Goal: Contribute content: Contribute content

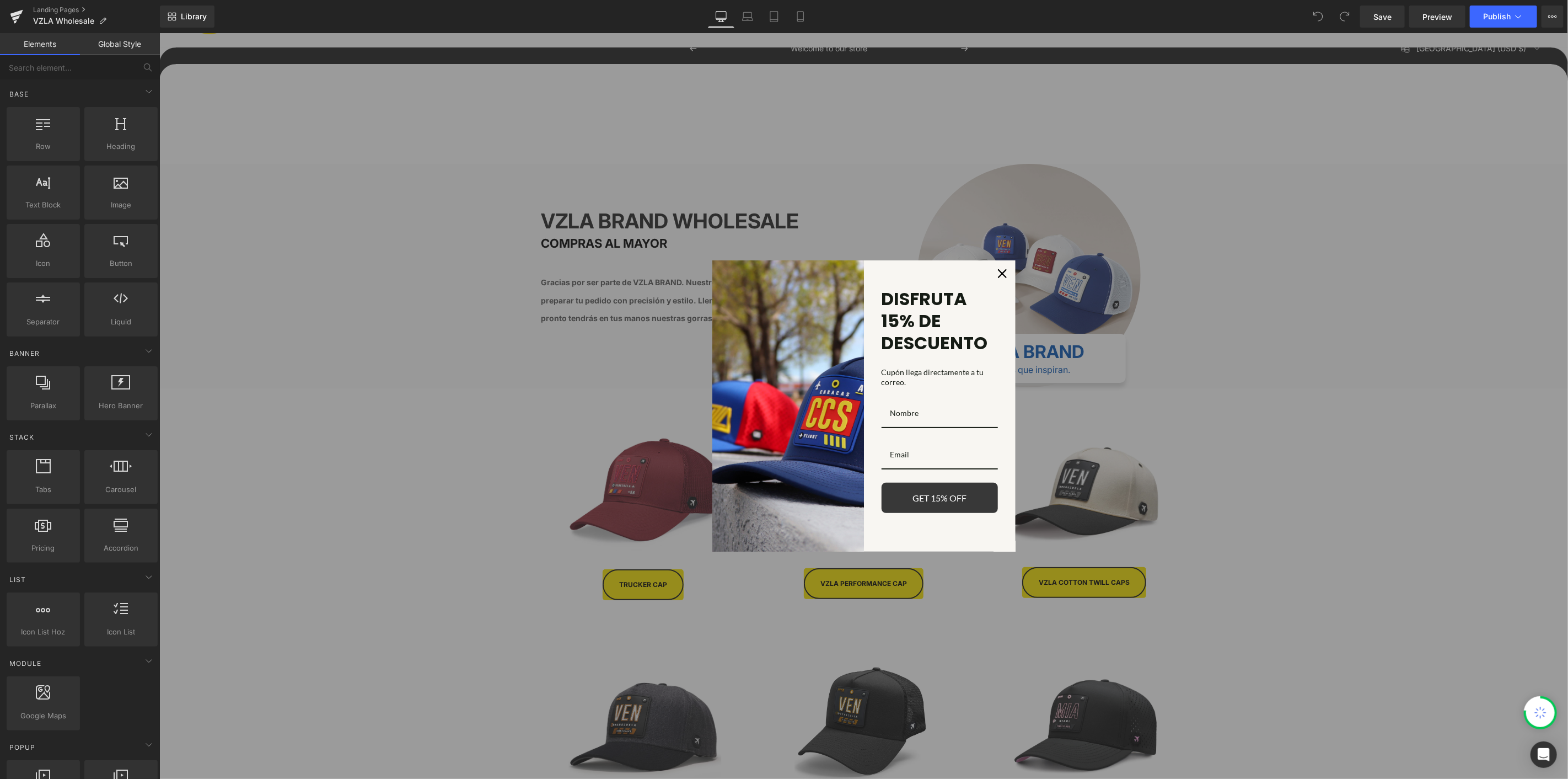
scroll to position [367, 0]
click at [1002, 275] on div "Close" at bounding box center [1001, 273] width 18 height 18
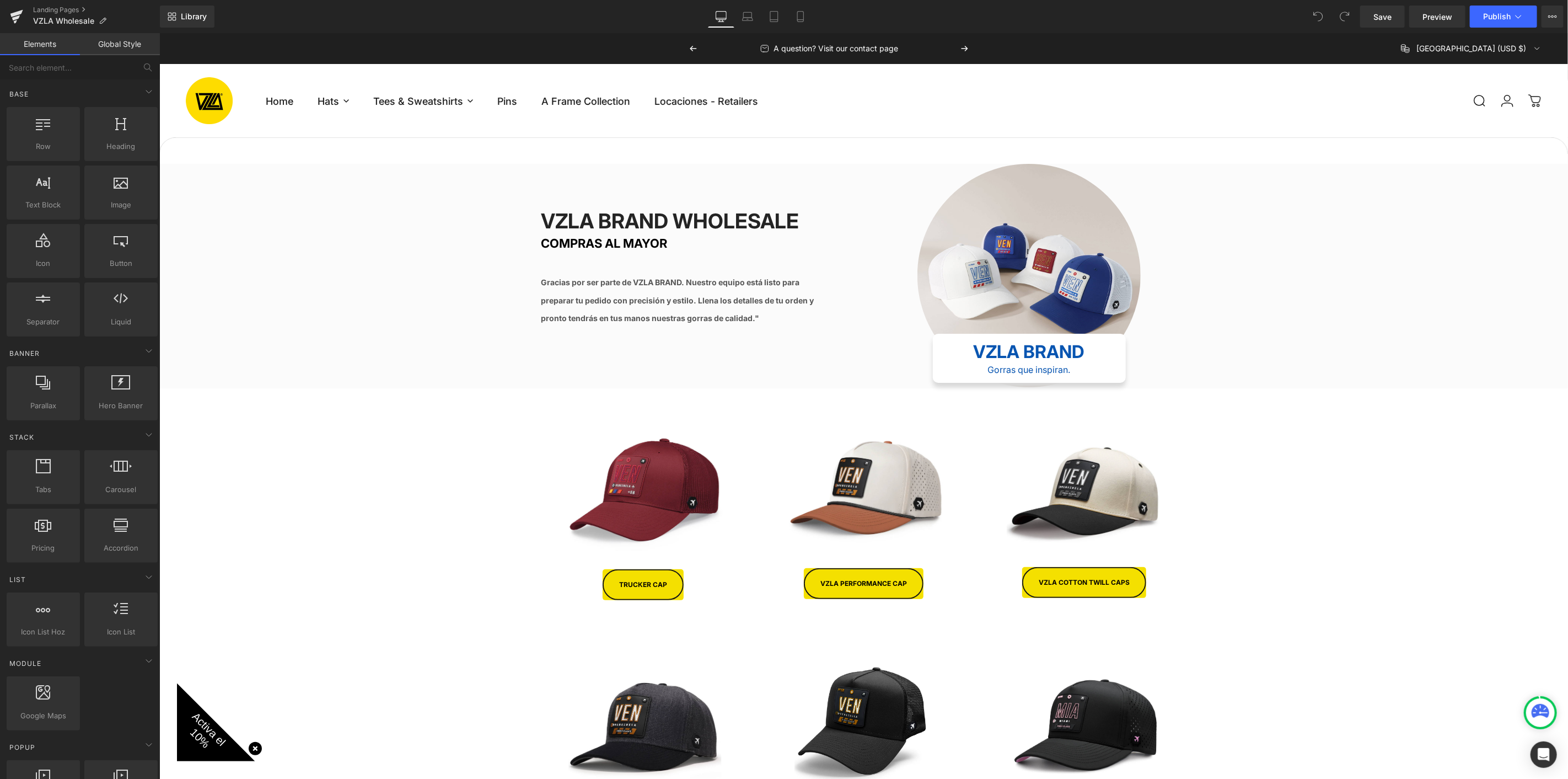
scroll to position [62, 0]
click at [682, 388] on div "Image TRUCKER CAP Button Image VZLA PERFORMANCE CAP Button Image VZLA Cotton tw…" at bounding box center [863, 496] width 662 height 217
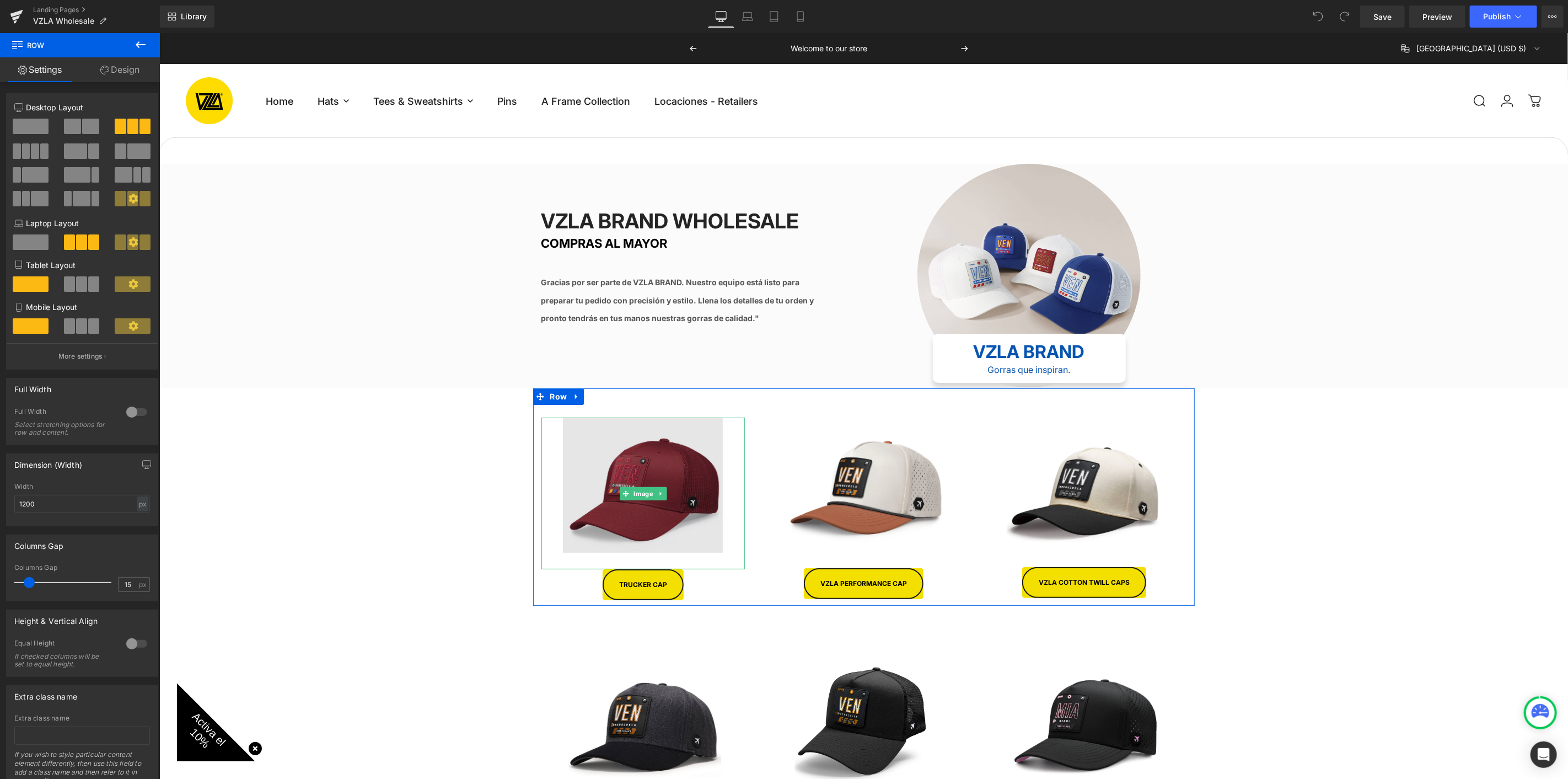
scroll to position [122, 0]
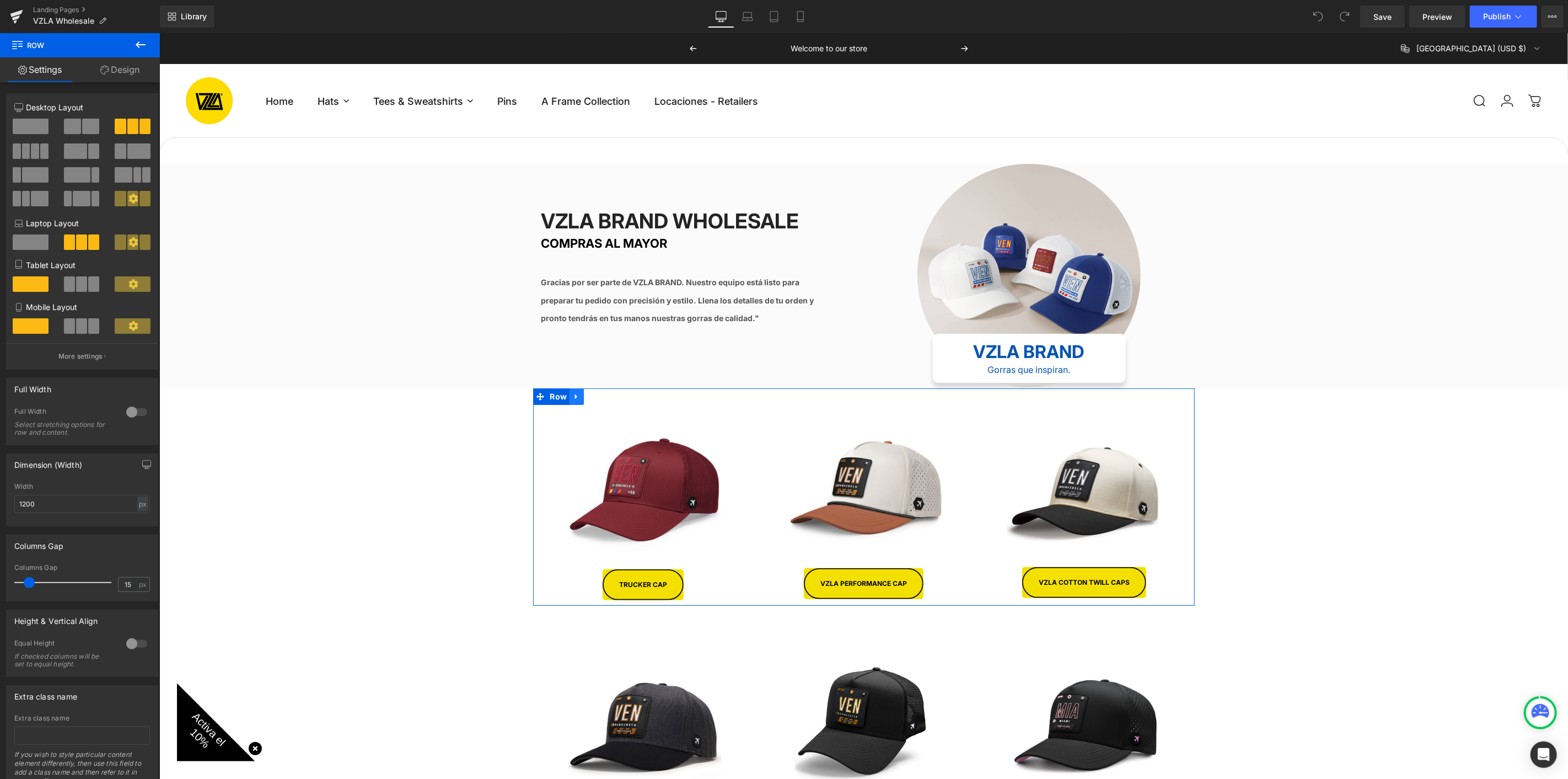
click at [572, 392] on icon at bounding box center [576, 397] width 8 height 9
click at [587, 392] on icon at bounding box center [590, 396] width 8 height 8
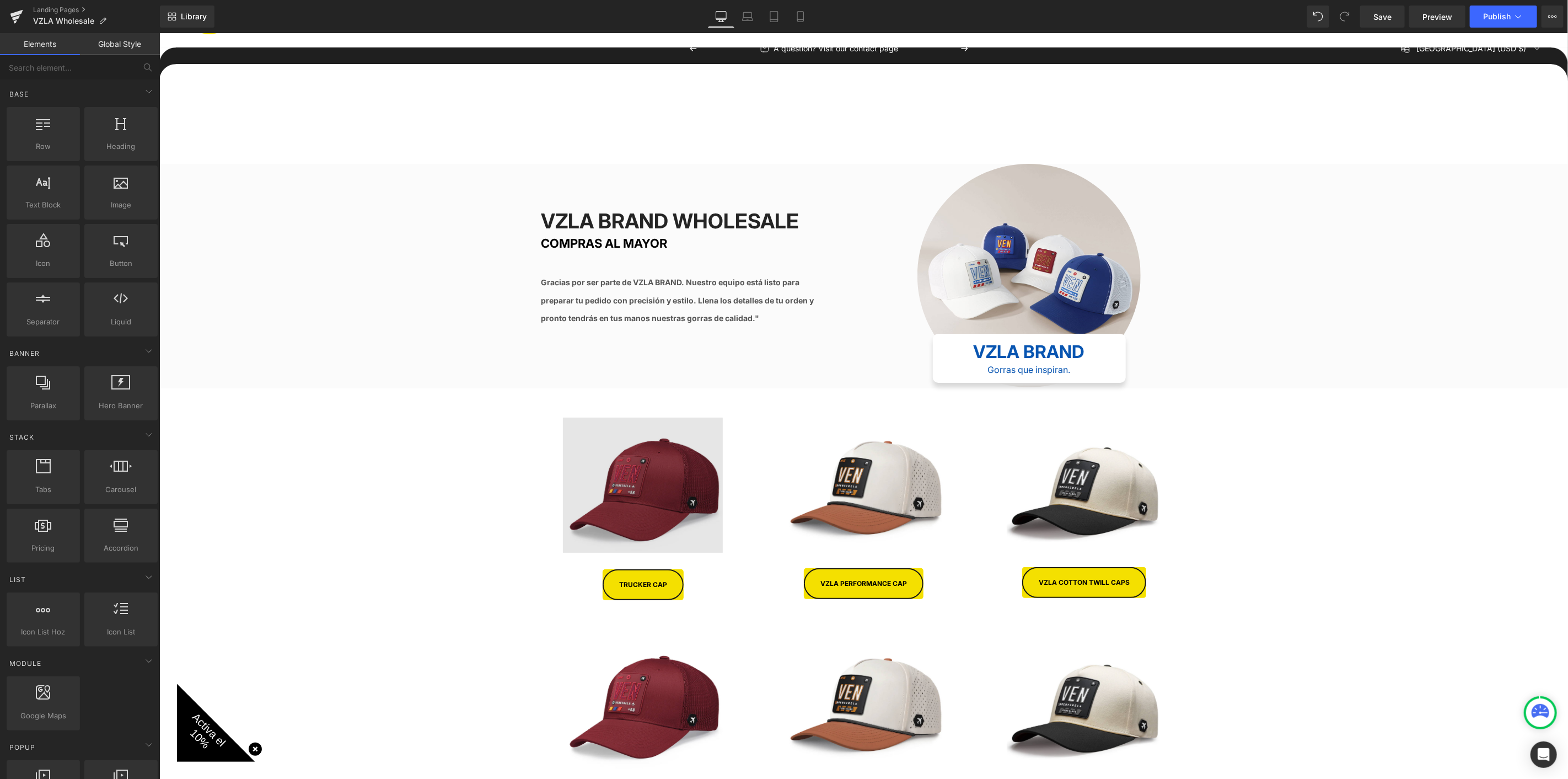
scroll to position [245, 0]
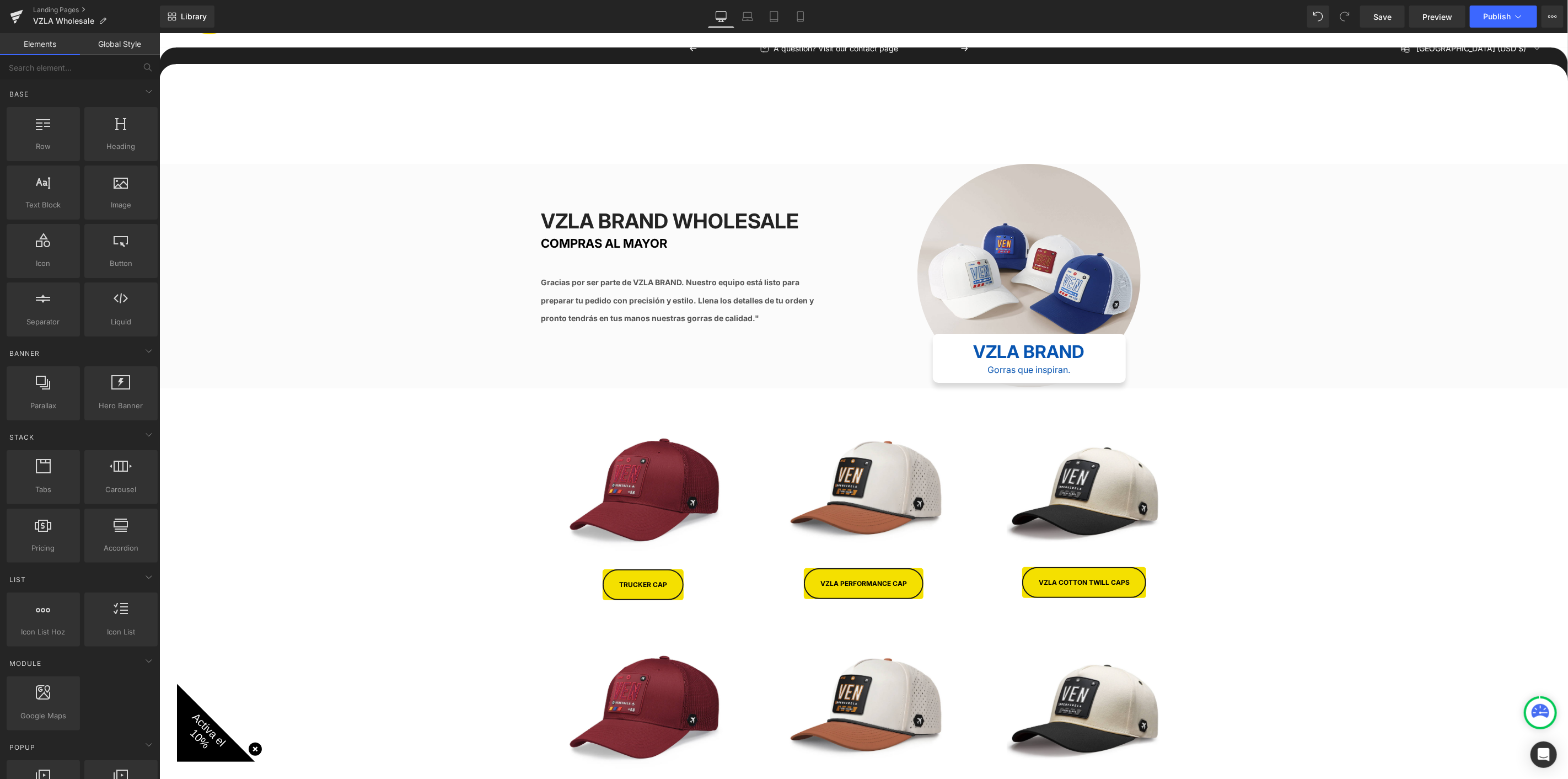
click at [561, 388] on div "Image TRUCKER CAP Button Image VZLA PERFORMANCE CAP Button Image VZLA Cotton tw…" at bounding box center [863, 496] width 662 height 217
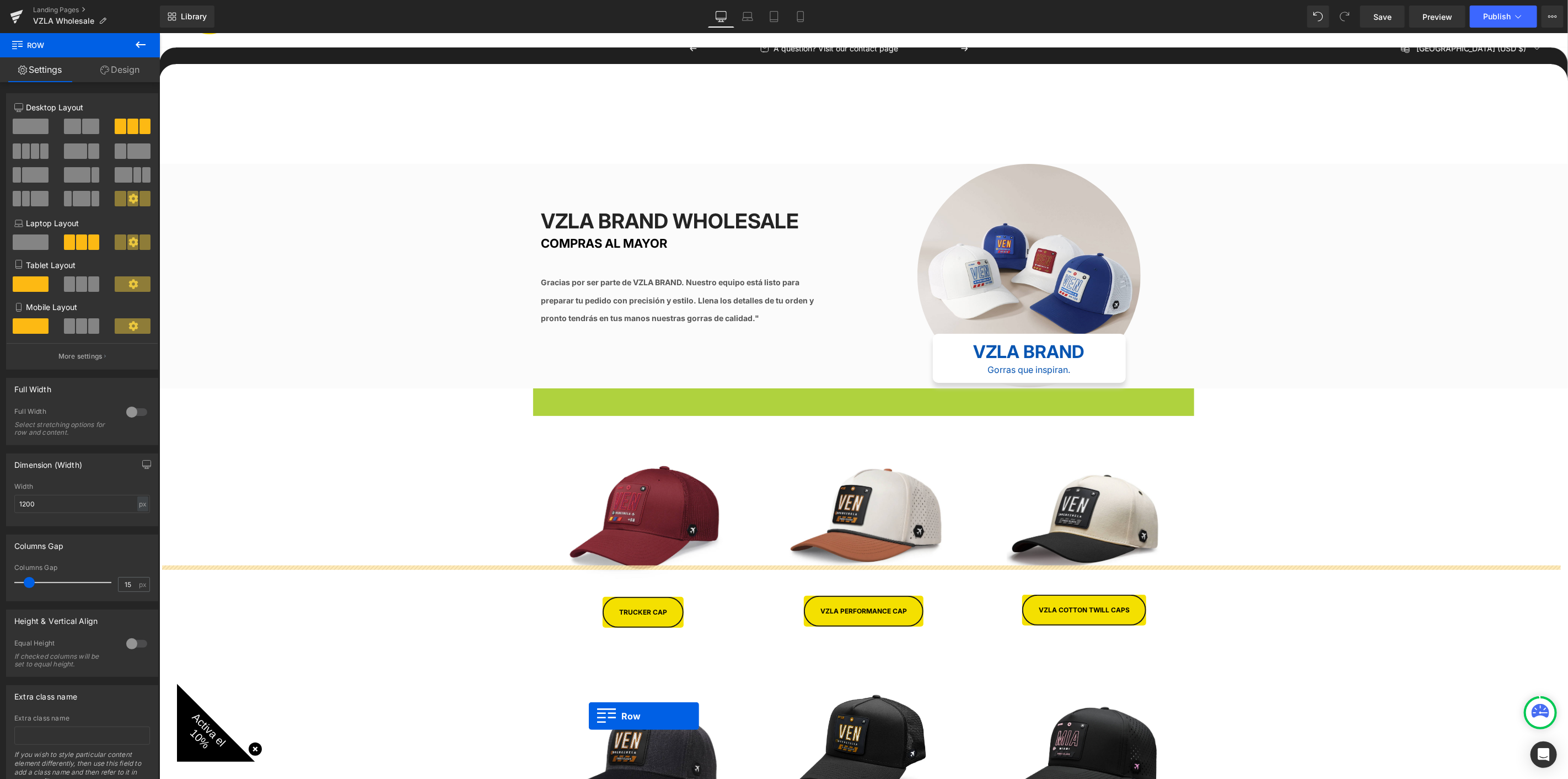
scroll to position [817, 0]
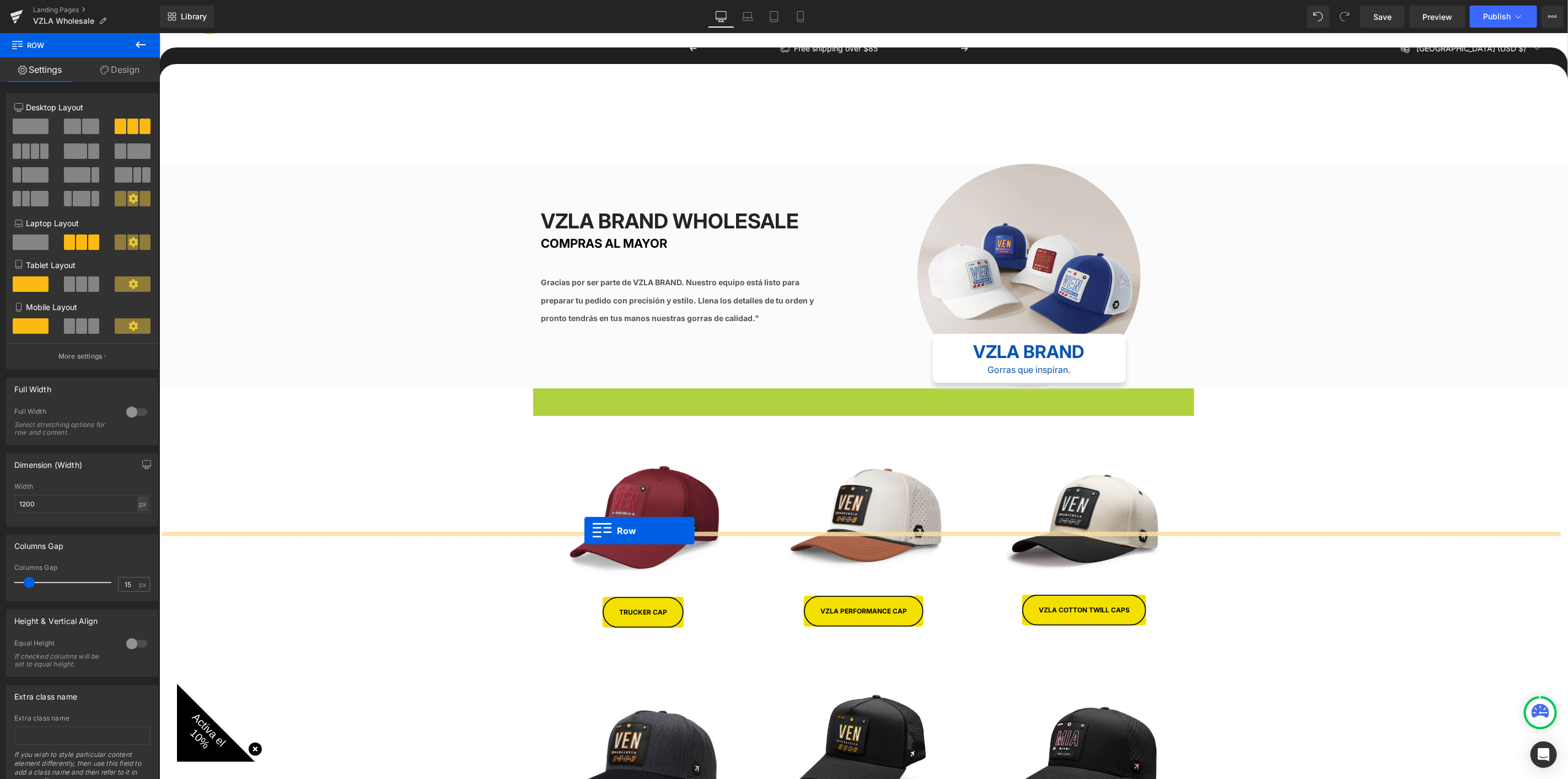
drag, startPoint x: 537, startPoint y: 151, endPoint x: 584, endPoint y: 530, distance: 381.9
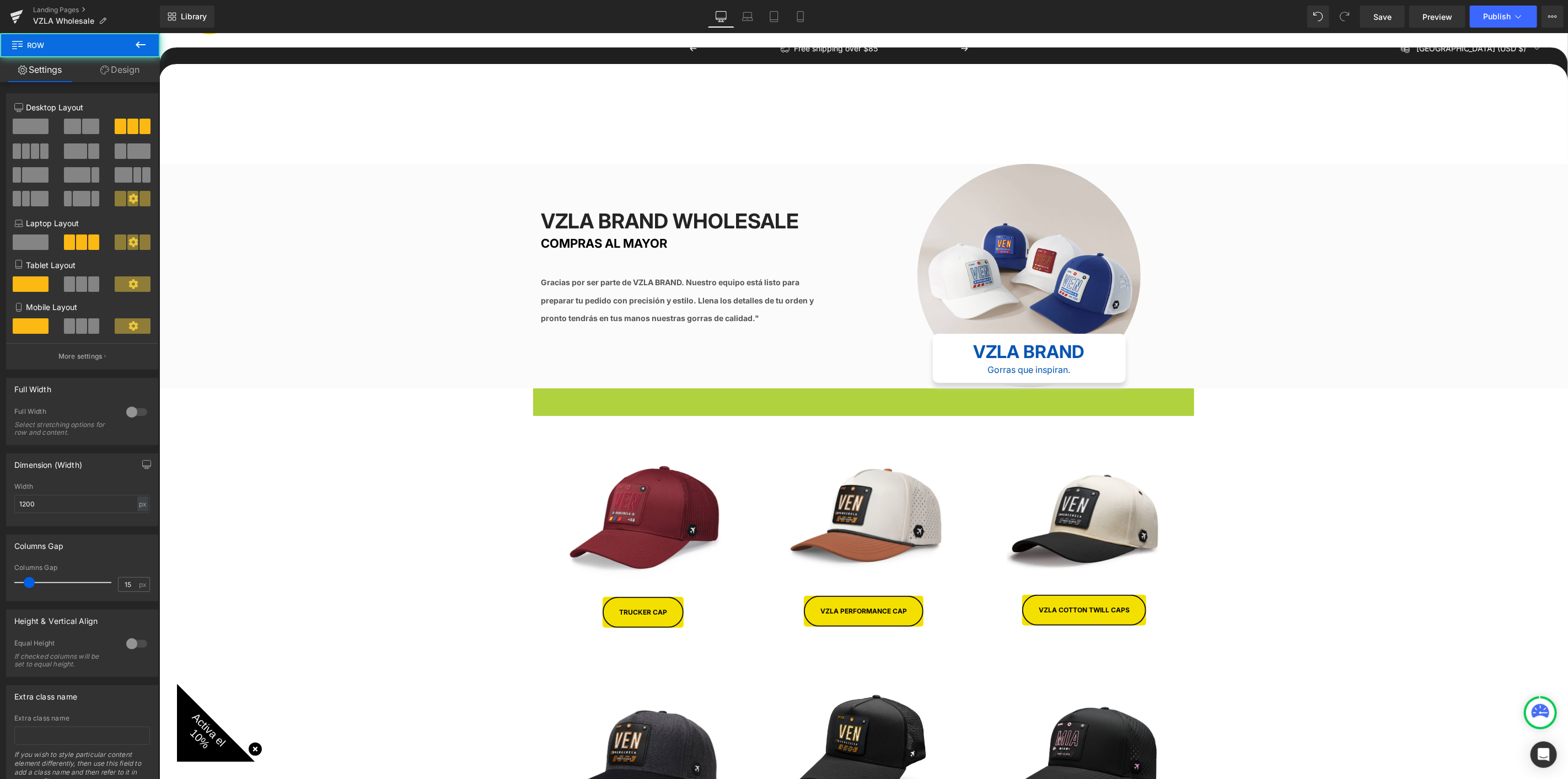
scroll to position [789, 0]
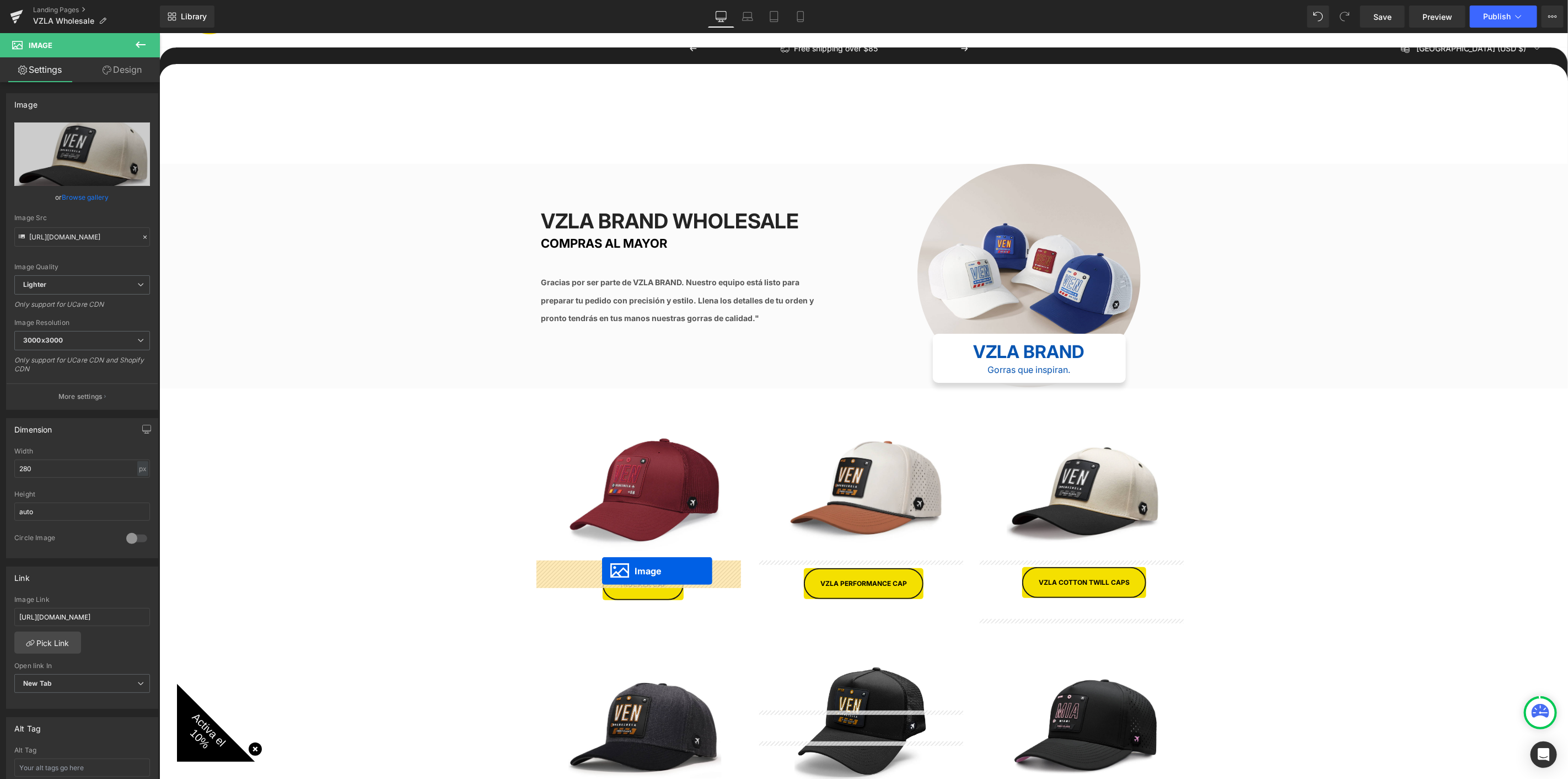
drag, startPoint x: 1063, startPoint y: 632, endPoint x: 601, endPoint y: 571, distance: 466.0
drag, startPoint x: 1063, startPoint y: 573, endPoint x: 602, endPoint y: 703, distance: 479.0
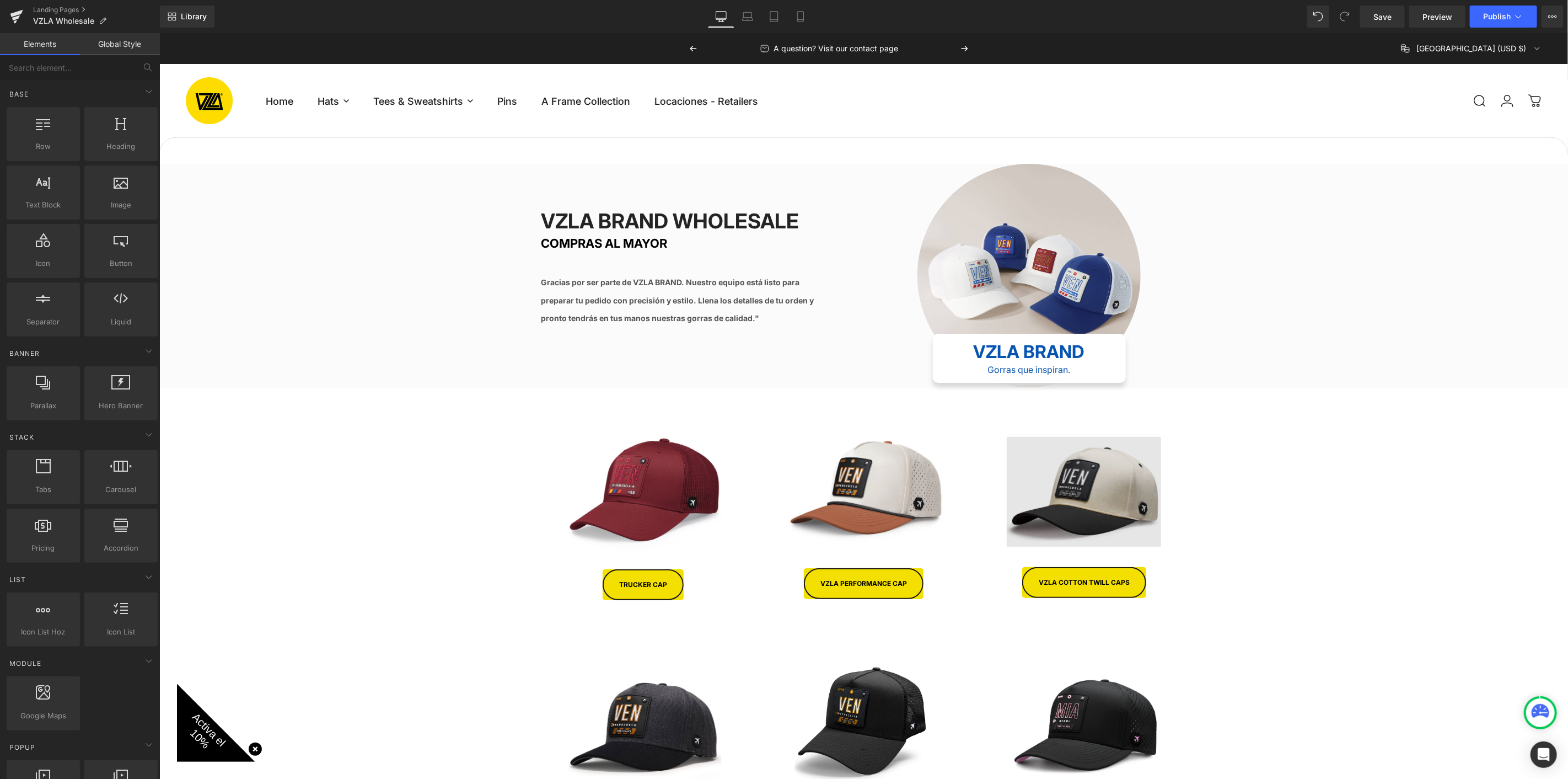
scroll to position [0, 0]
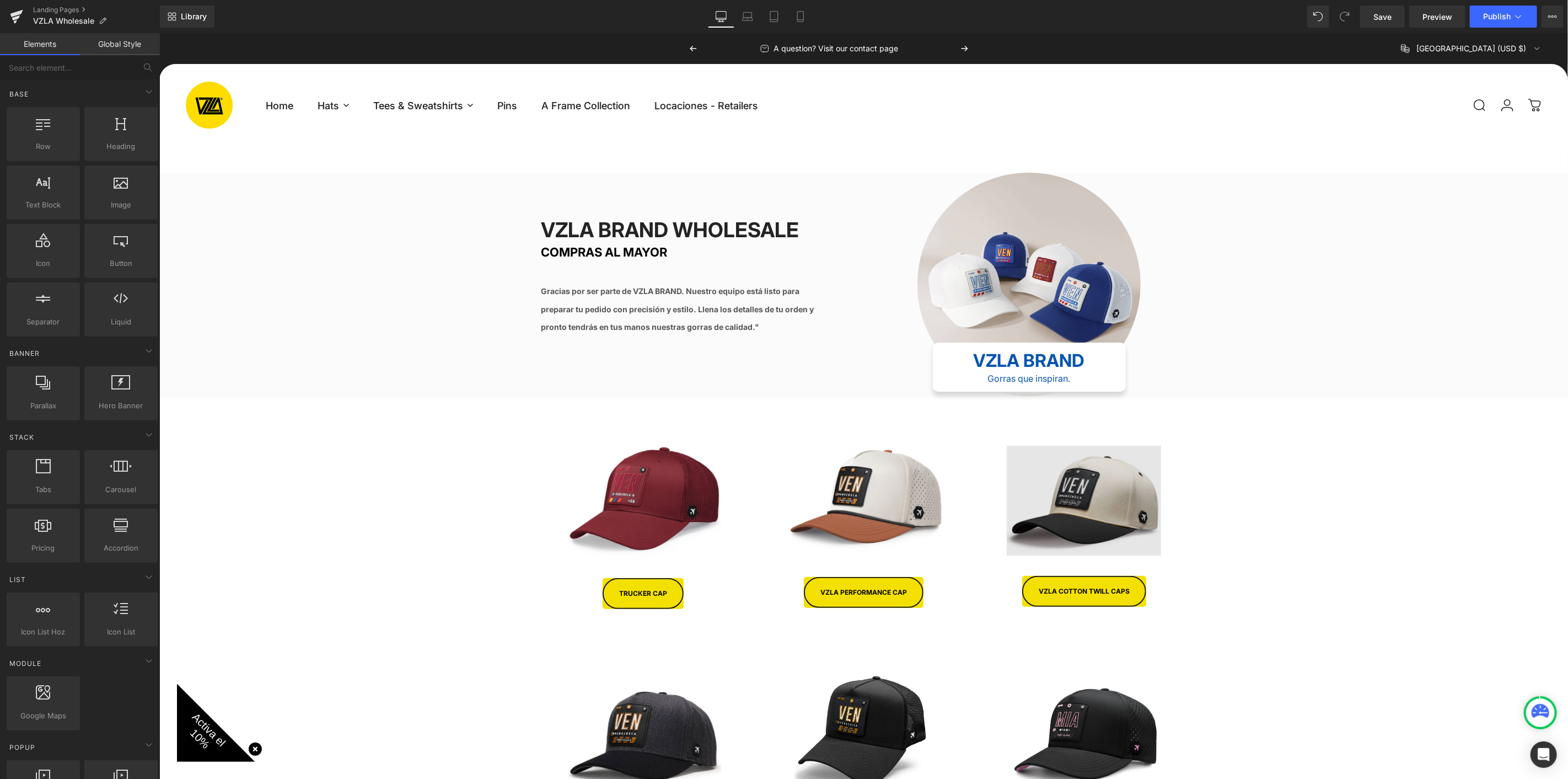
click at [1087, 482] on img at bounding box center [1083, 500] width 155 height 149
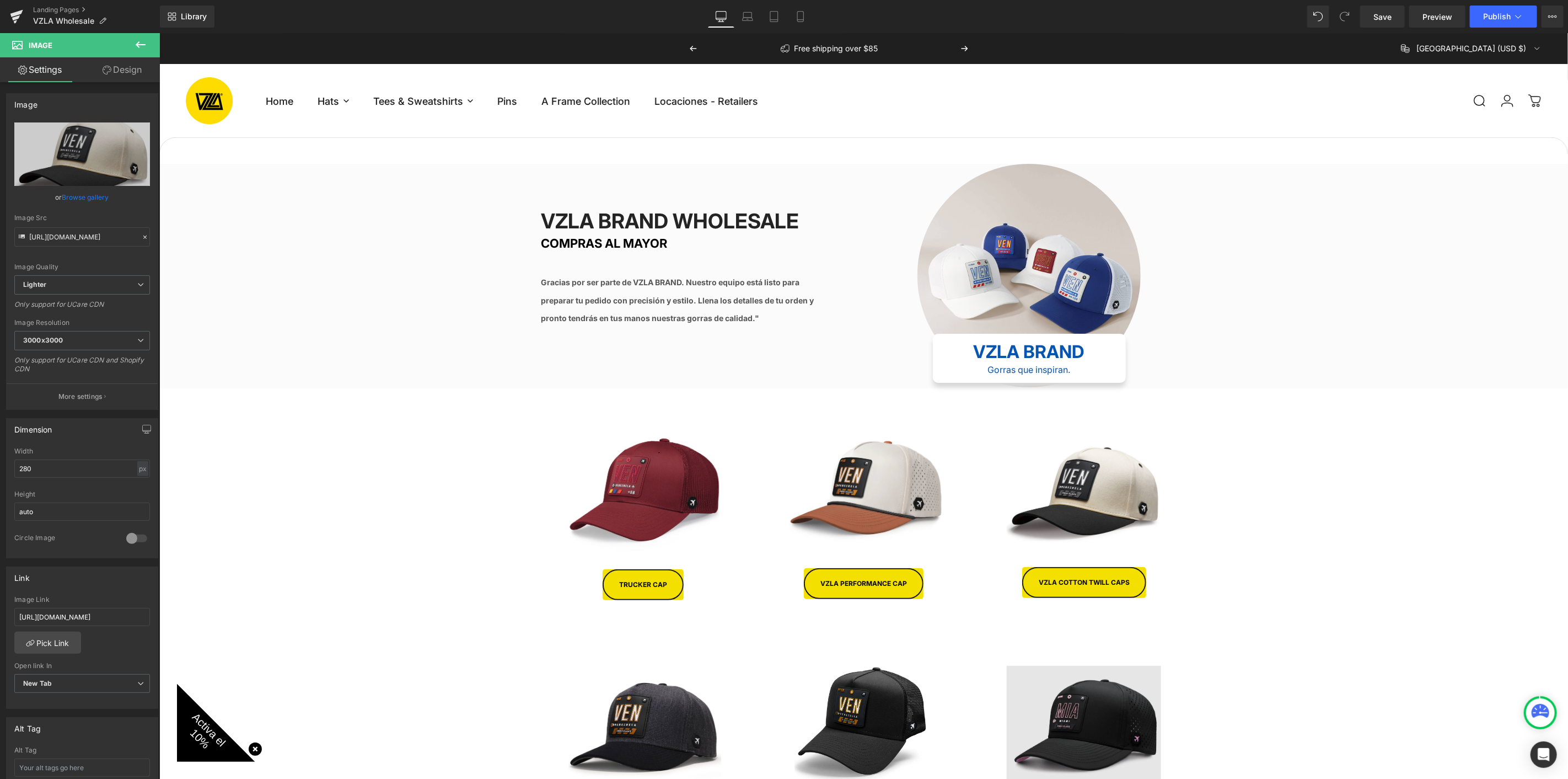
scroll to position [122, 0]
click at [1087, 576] on span "Button" at bounding box center [1083, 582] width 26 height 13
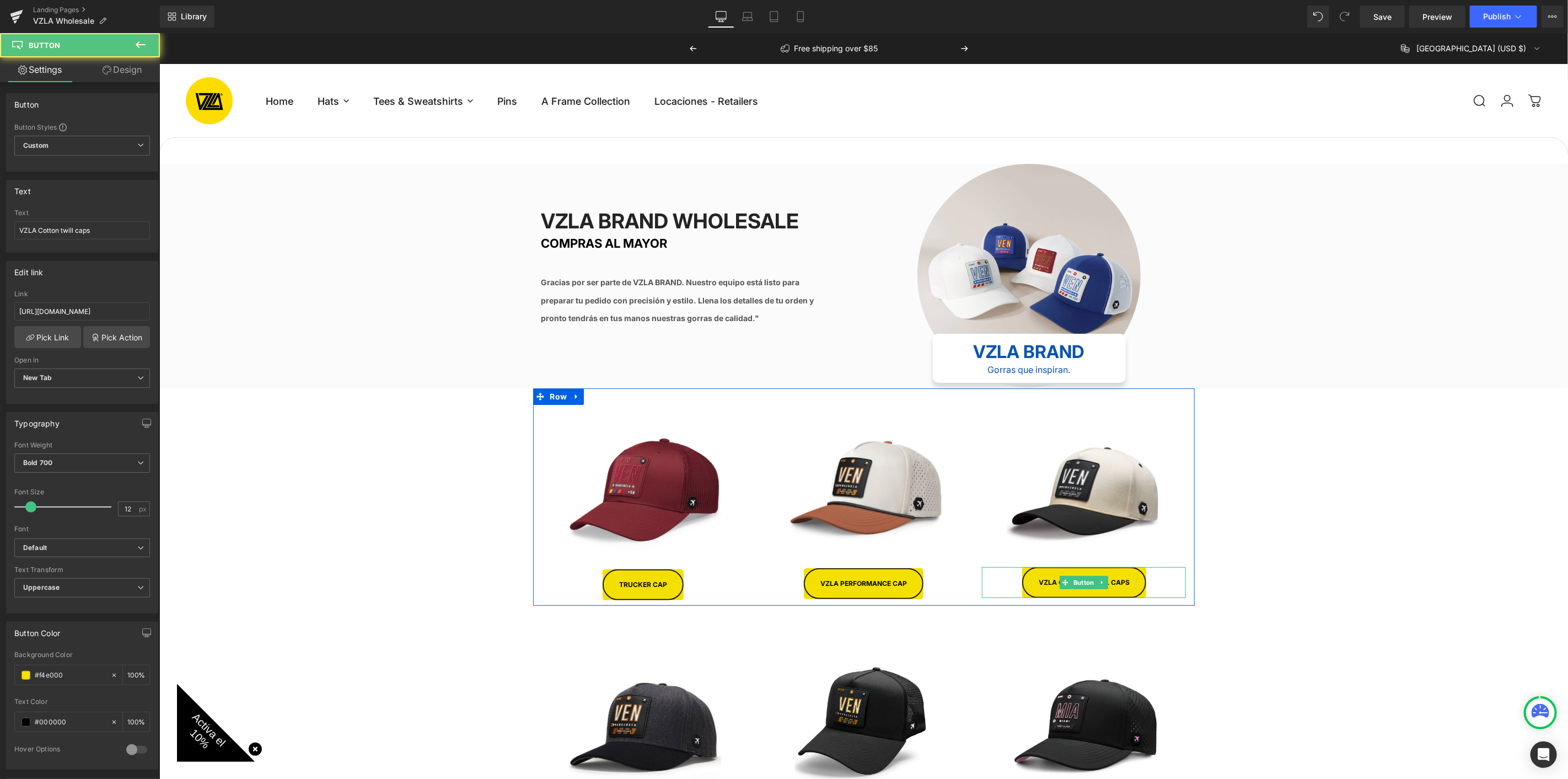
click at [1087, 576] on span "Button" at bounding box center [1083, 582] width 26 height 13
drag, startPoint x: 55, startPoint y: 227, endPoint x: 3, endPoint y: 233, distance: 52.3
click at [3, 233] on div "Text VZLA Cotton twill caps Text VZLA Cotton twill caps" at bounding box center [82, 212] width 165 height 81
type input "A FRAME CAPS"
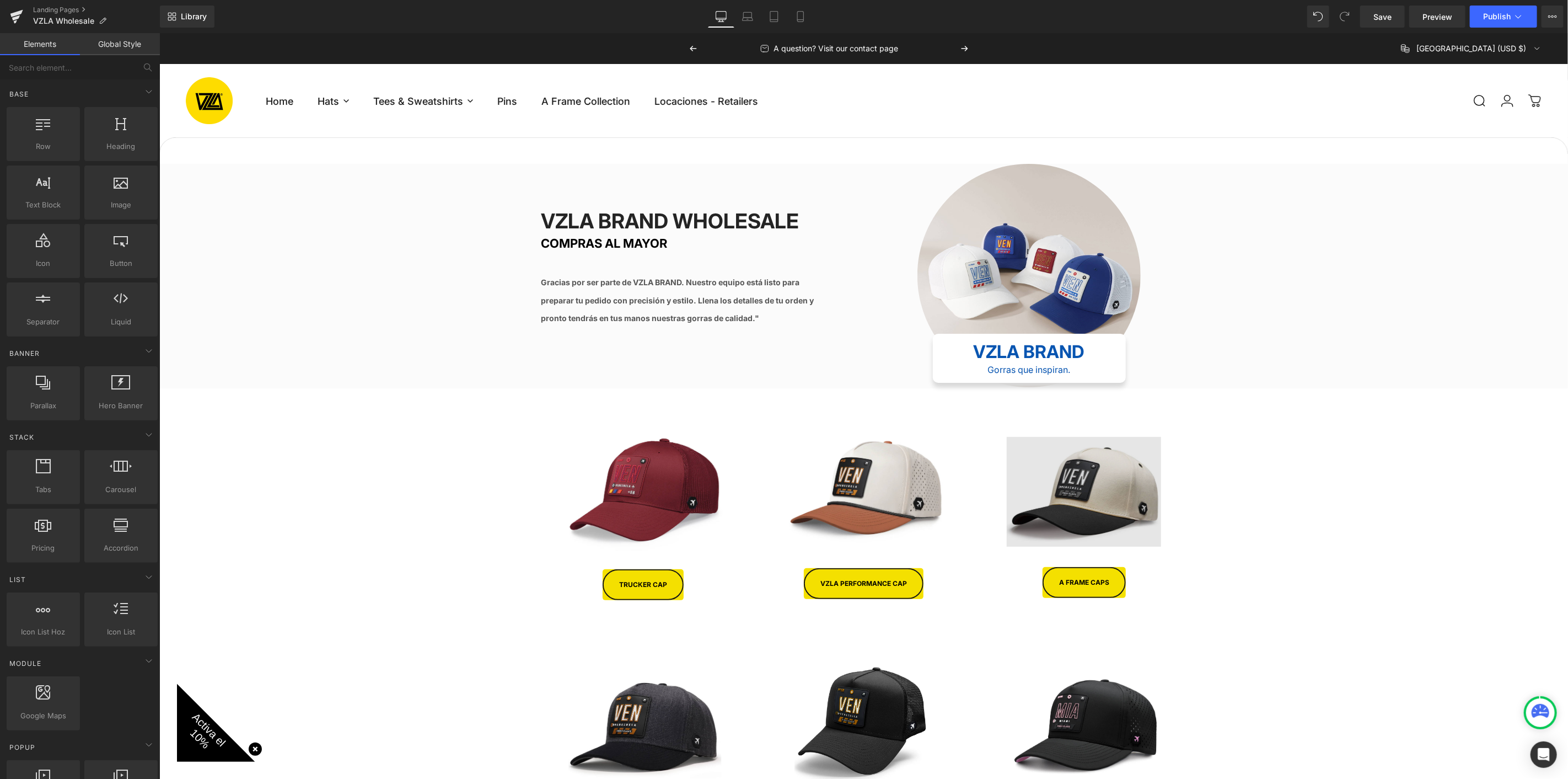
click at [1071, 417] on img at bounding box center [1083, 492] width 155 height 149
click at [1118, 417] on img at bounding box center [1083, 492] width 155 height 149
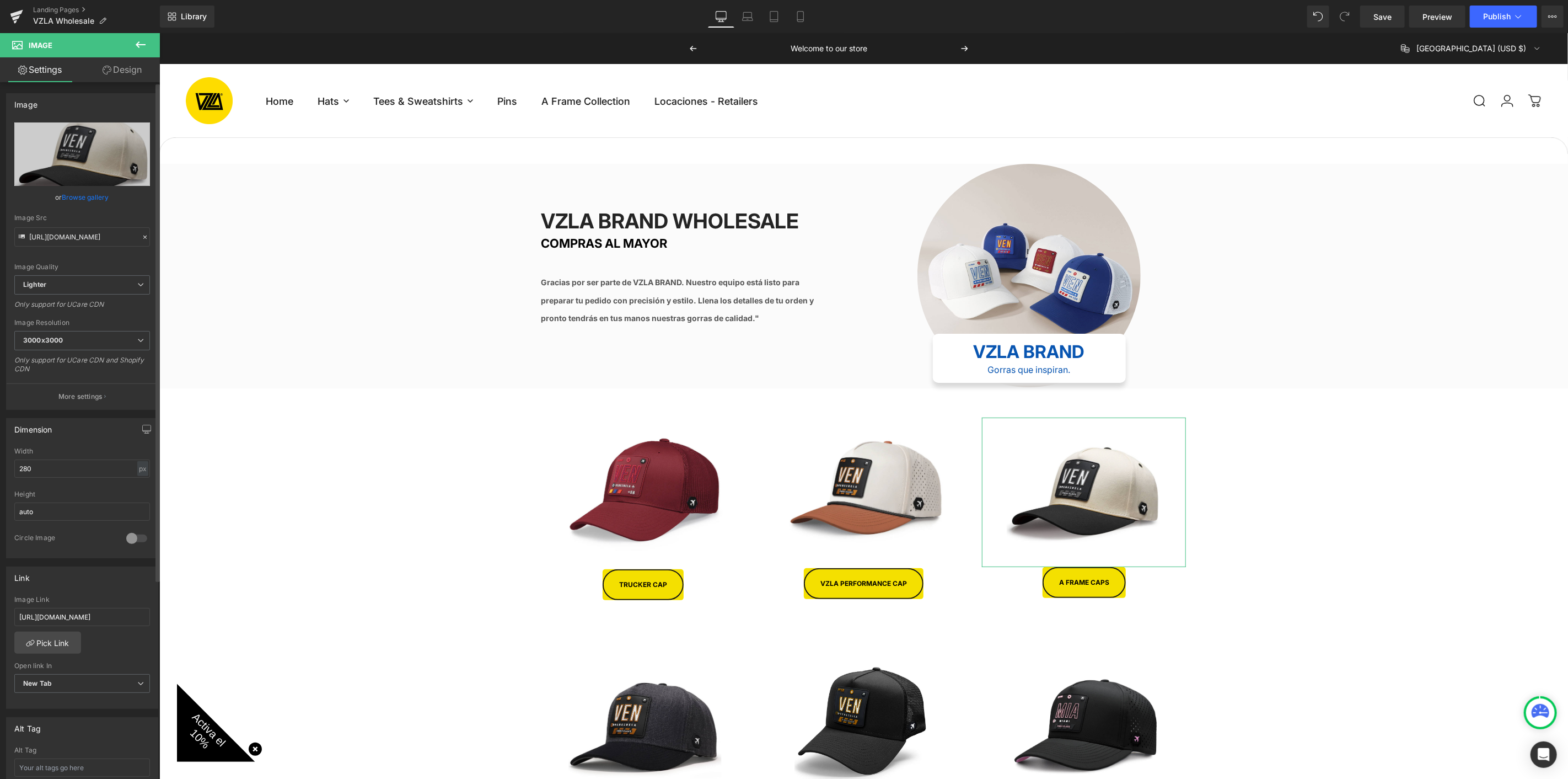
click at [96, 196] on link "Browse gallery" at bounding box center [85, 197] width 47 height 19
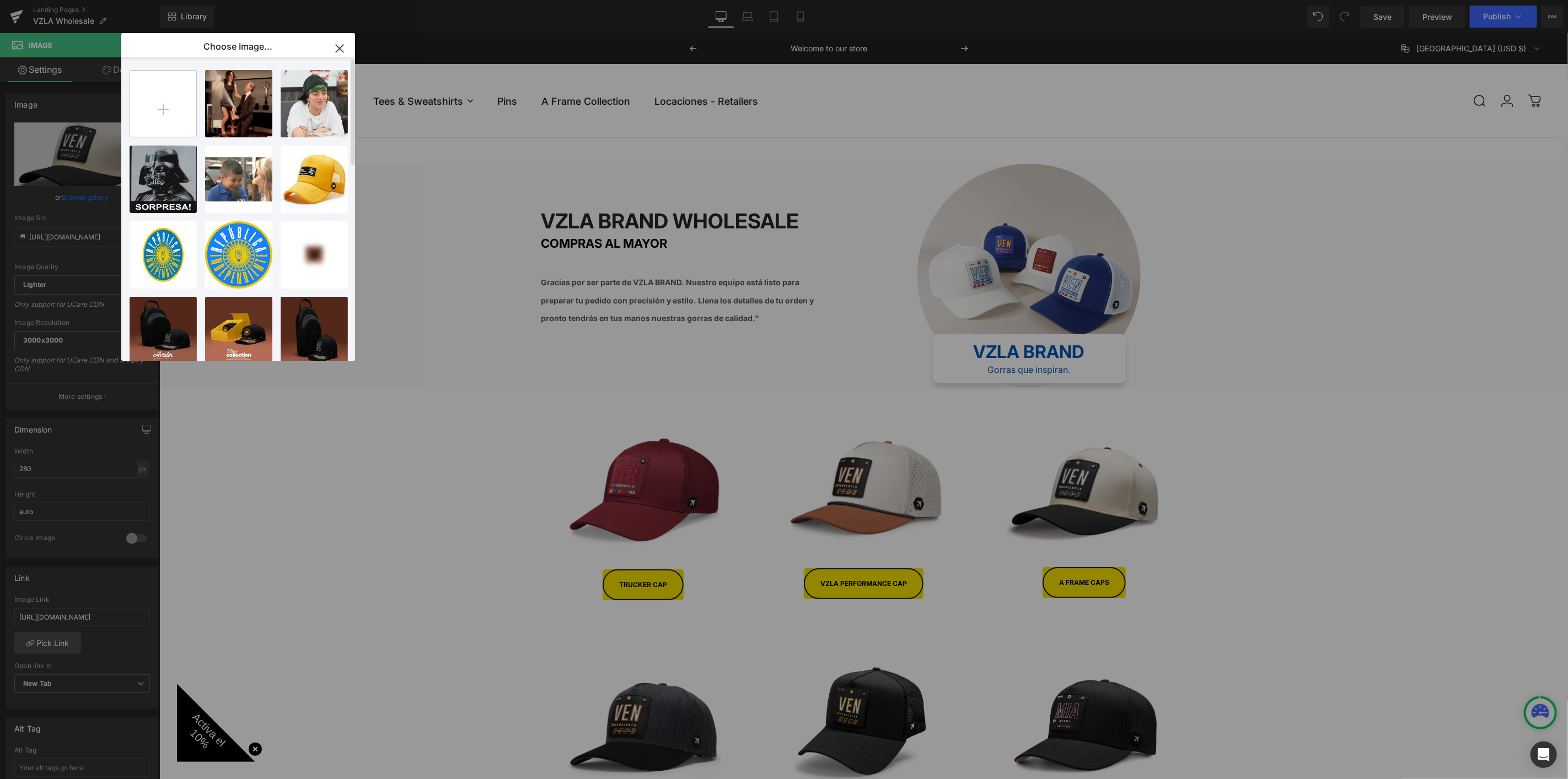
click at [152, 122] on input "file" at bounding box center [163, 104] width 66 height 66
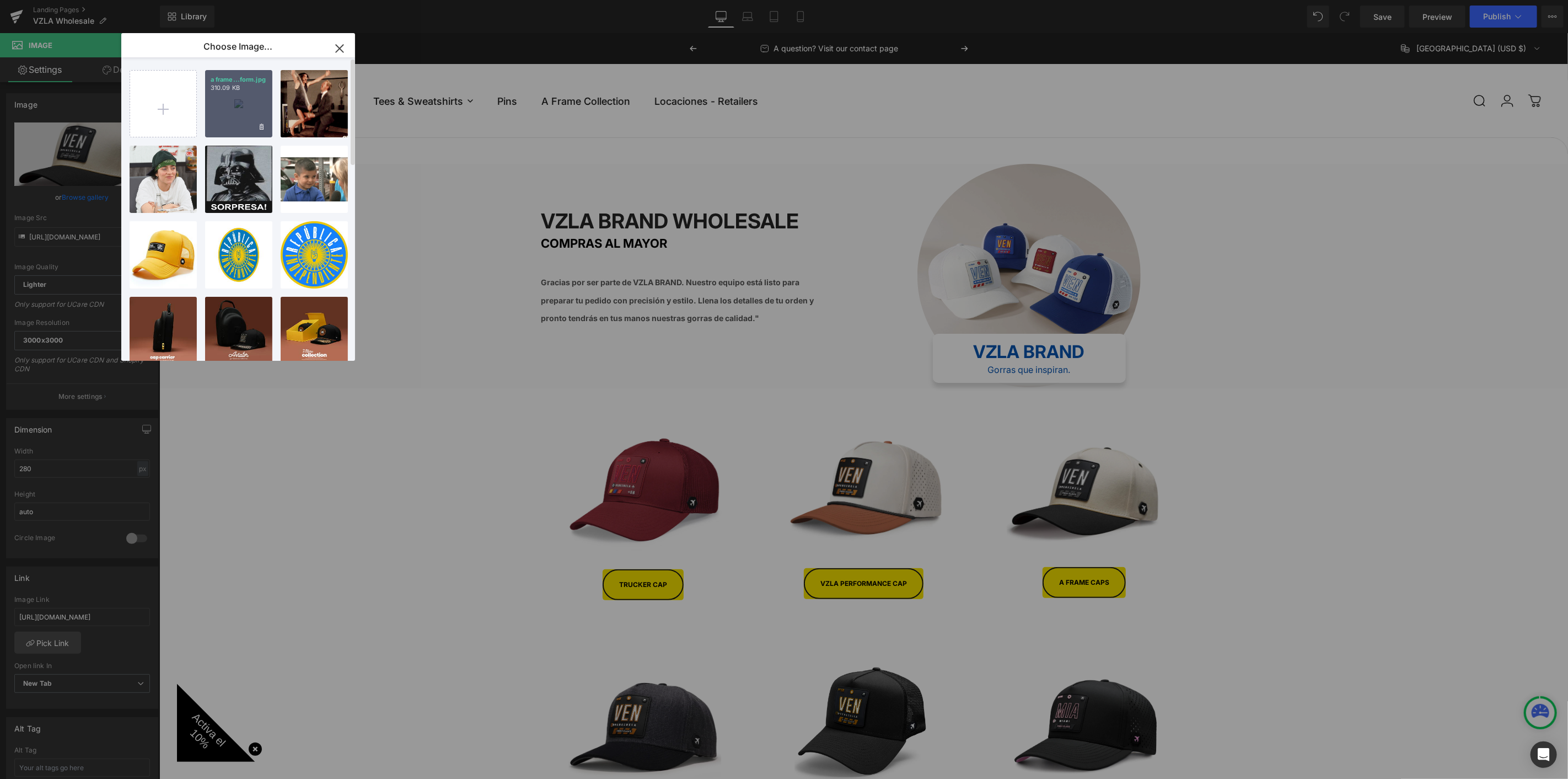
click at [241, 97] on div "a frame...form.jpg 310.09 KB" at bounding box center [239, 104] width 68 height 68
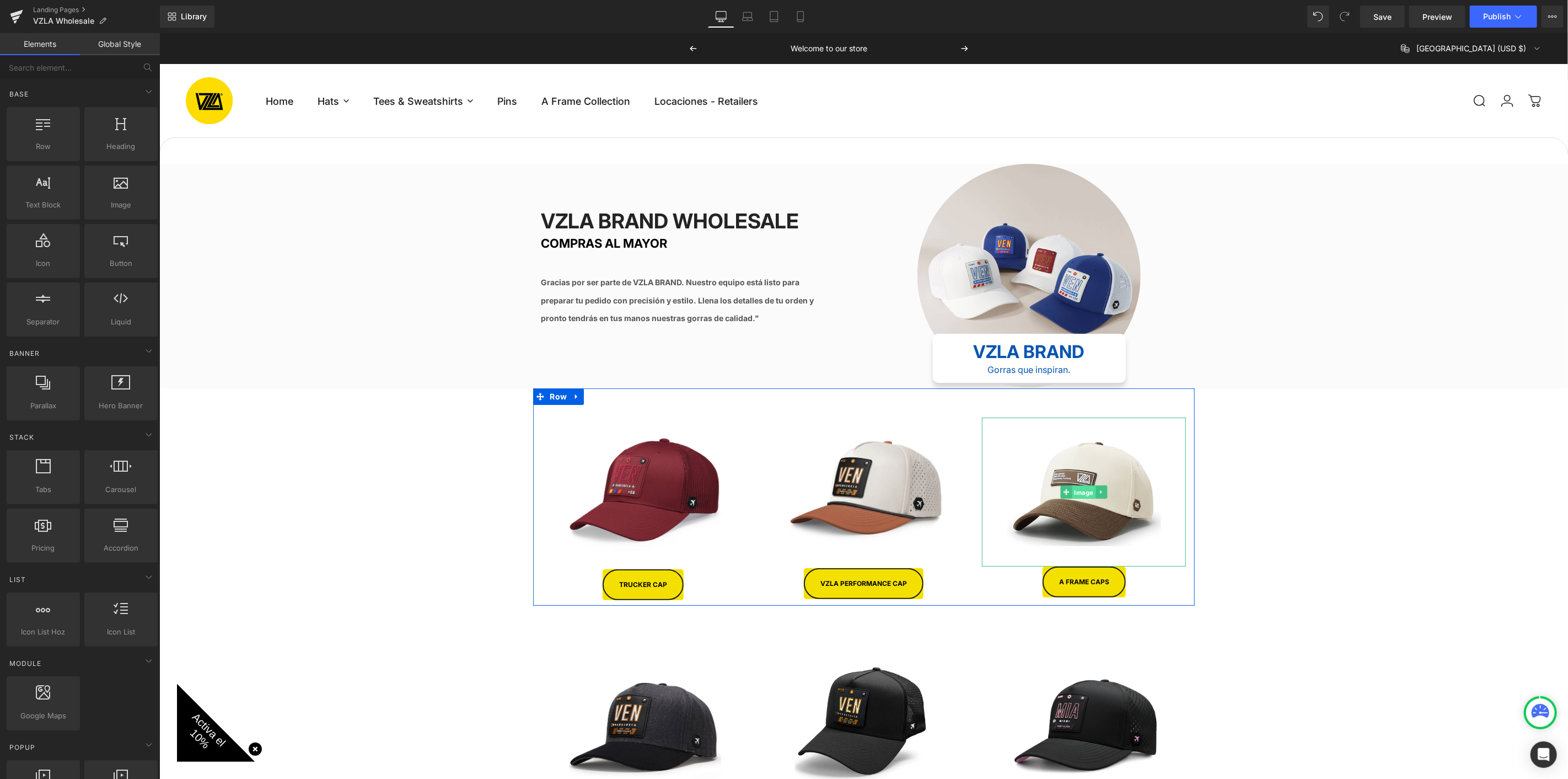
click at [1081, 485] on span "Image" at bounding box center [1083, 492] width 24 height 13
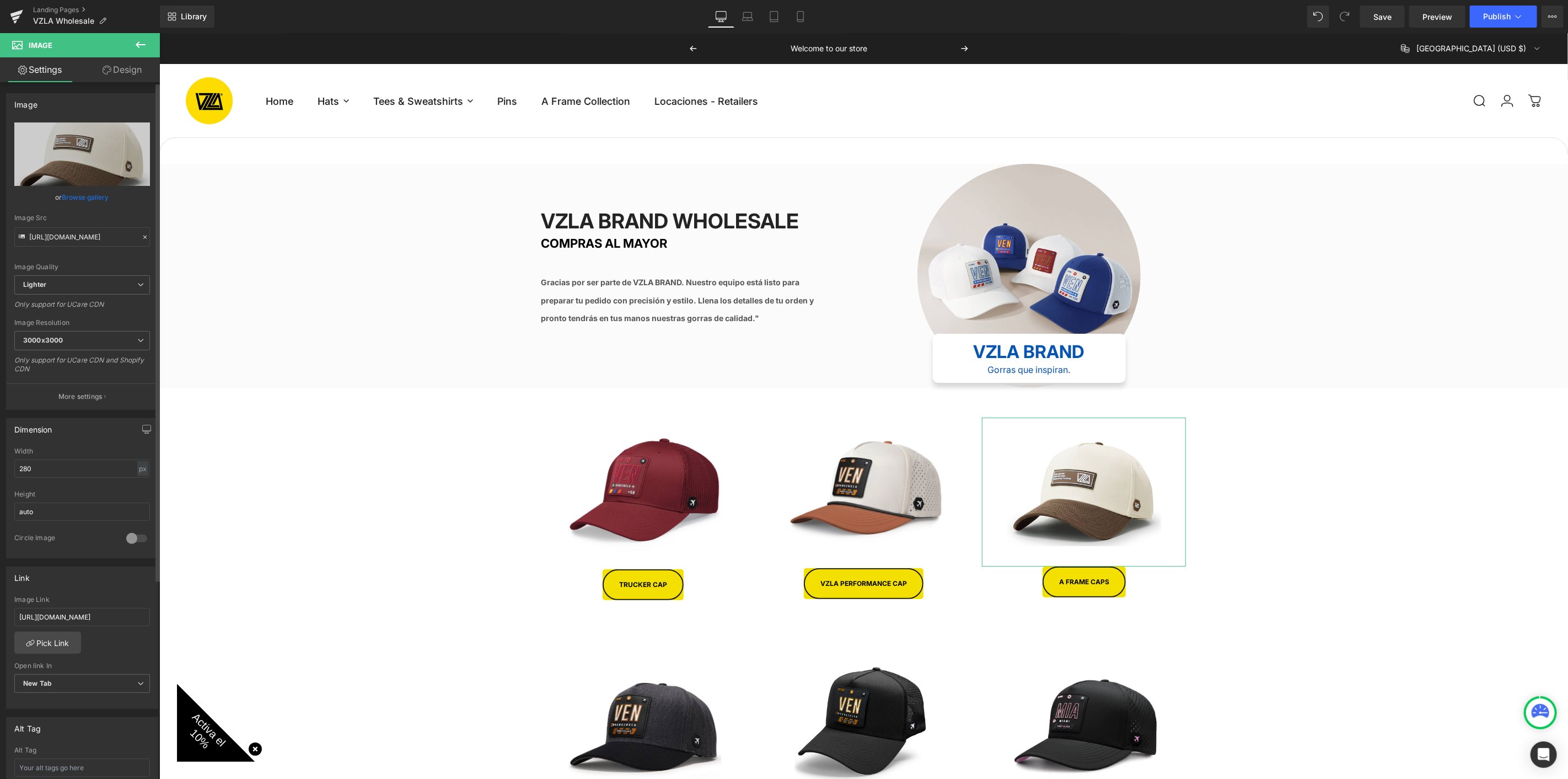
click at [93, 197] on link "Browse gallery" at bounding box center [85, 197] width 47 height 19
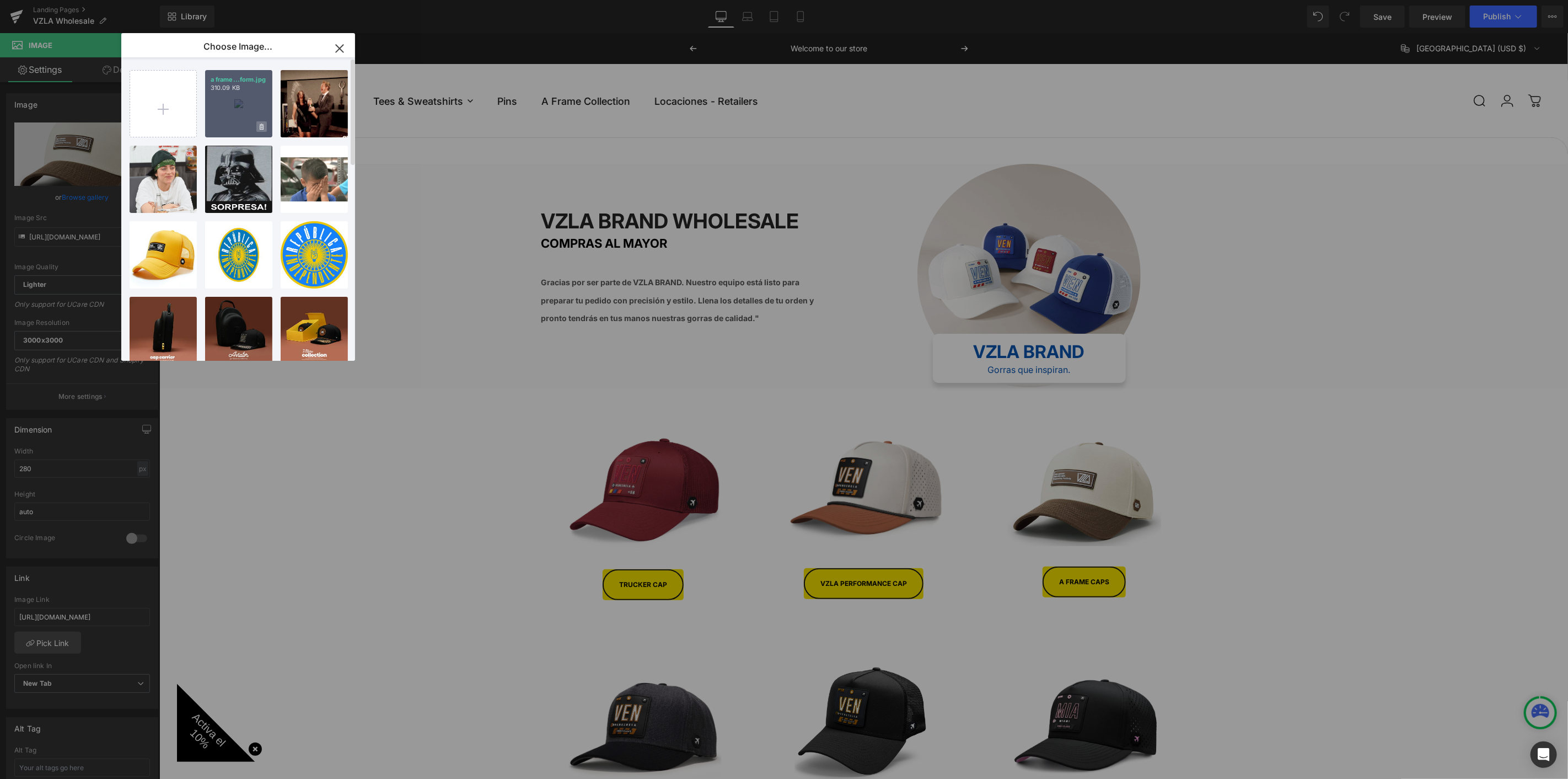
click at [260, 124] on icon at bounding box center [262, 127] width 4 height 7
click at [226, 127] on span "Yes" at bounding box center [224, 126] width 27 height 12
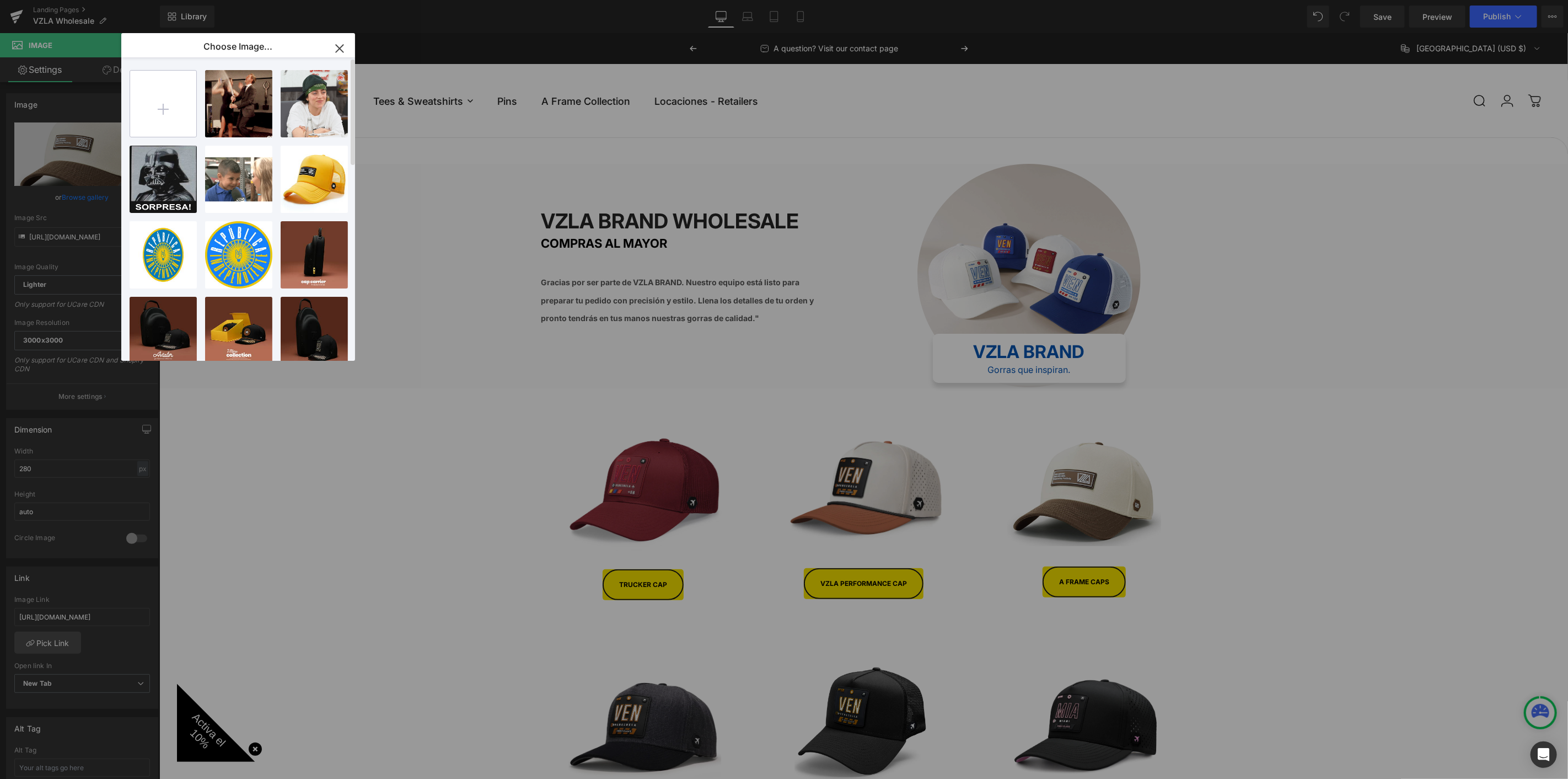
click at [166, 104] on input "file" at bounding box center [163, 104] width 66 height 66
type input "C:\fakepath\a frame caps jotform.jpg"
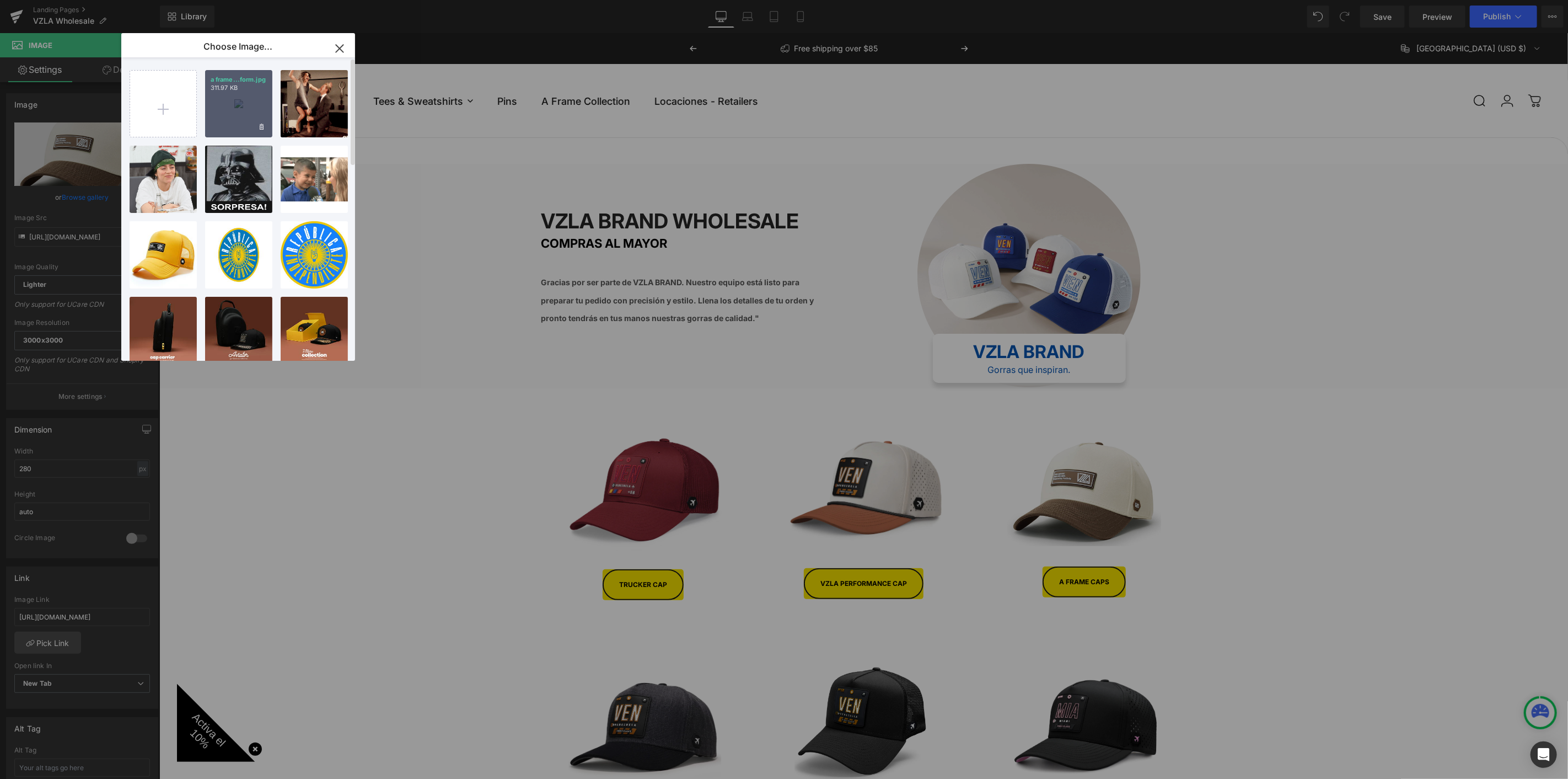
click at [238, 99] on div "a frame...form.jpg 311.97 KB" at bounding box center [239, 104] width 68 height 68
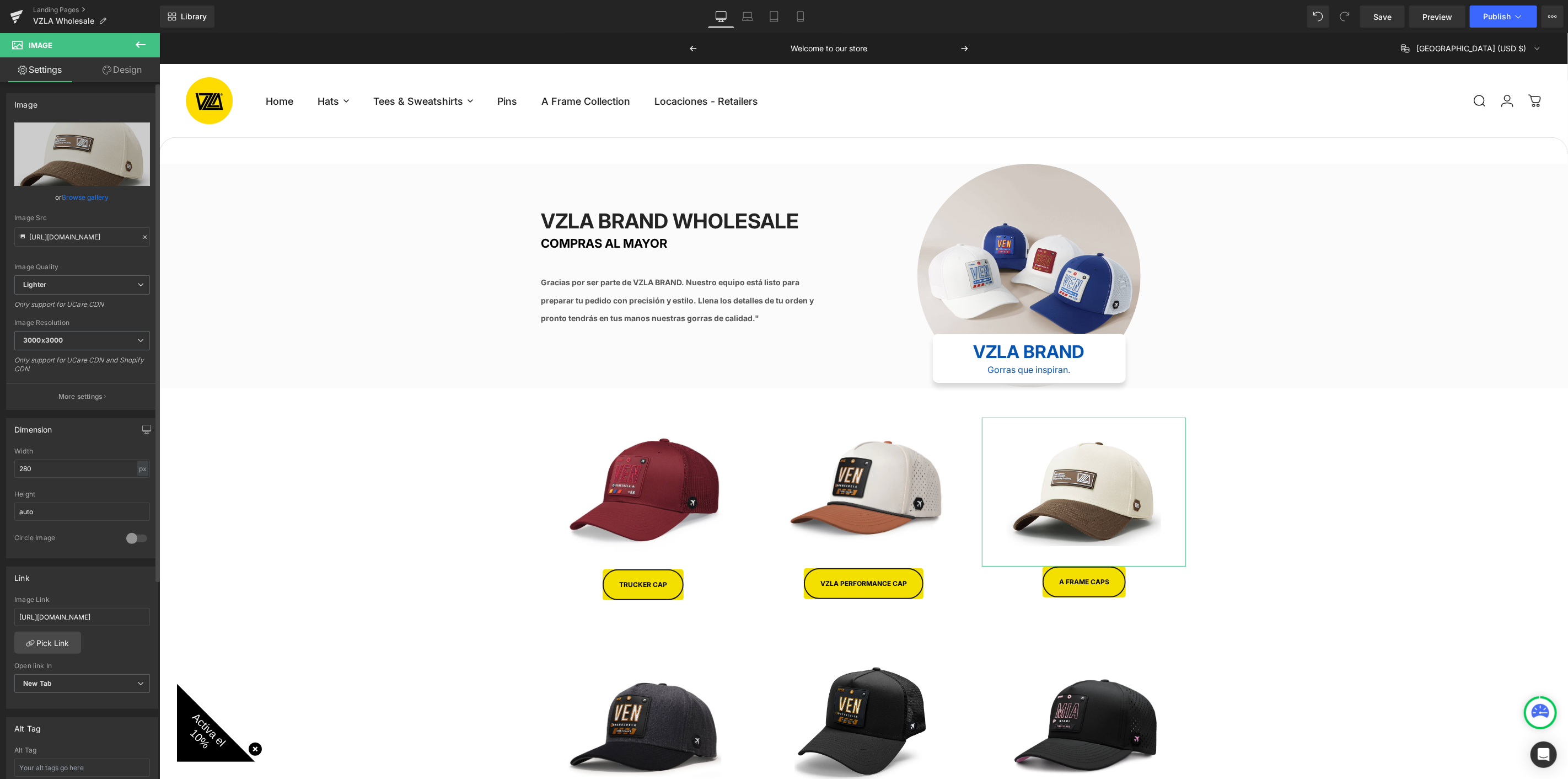
click at [99, 193] on link "Browse gallery" at bounding box center [85, 197] width 47 height 19
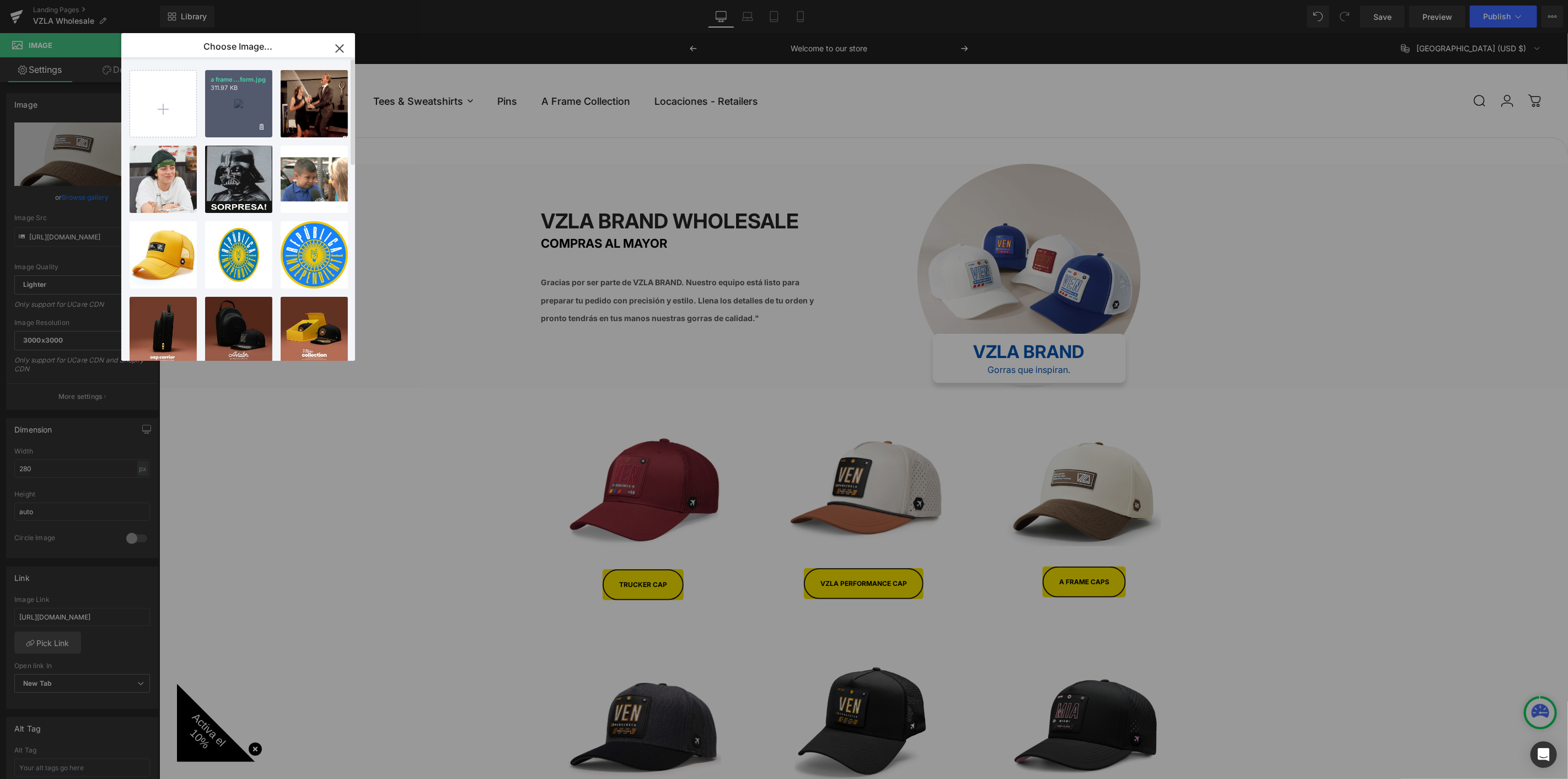
click at [243, 89] on p "311.97 KB" at bounding box center [239, 88] width 56 height 9
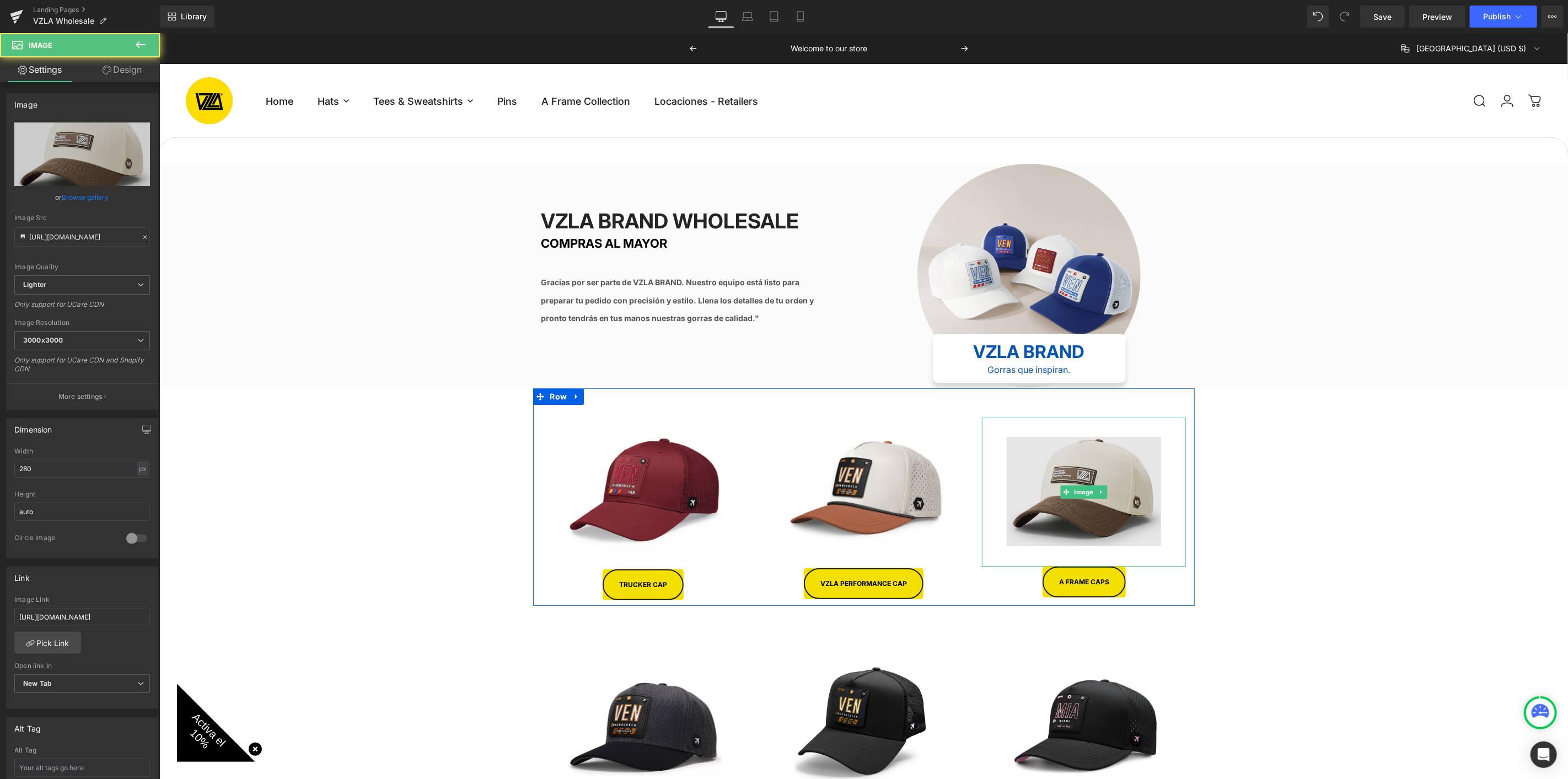
click at [1082, 417] on img at bounding box center [1083, 492] width 155 height 149
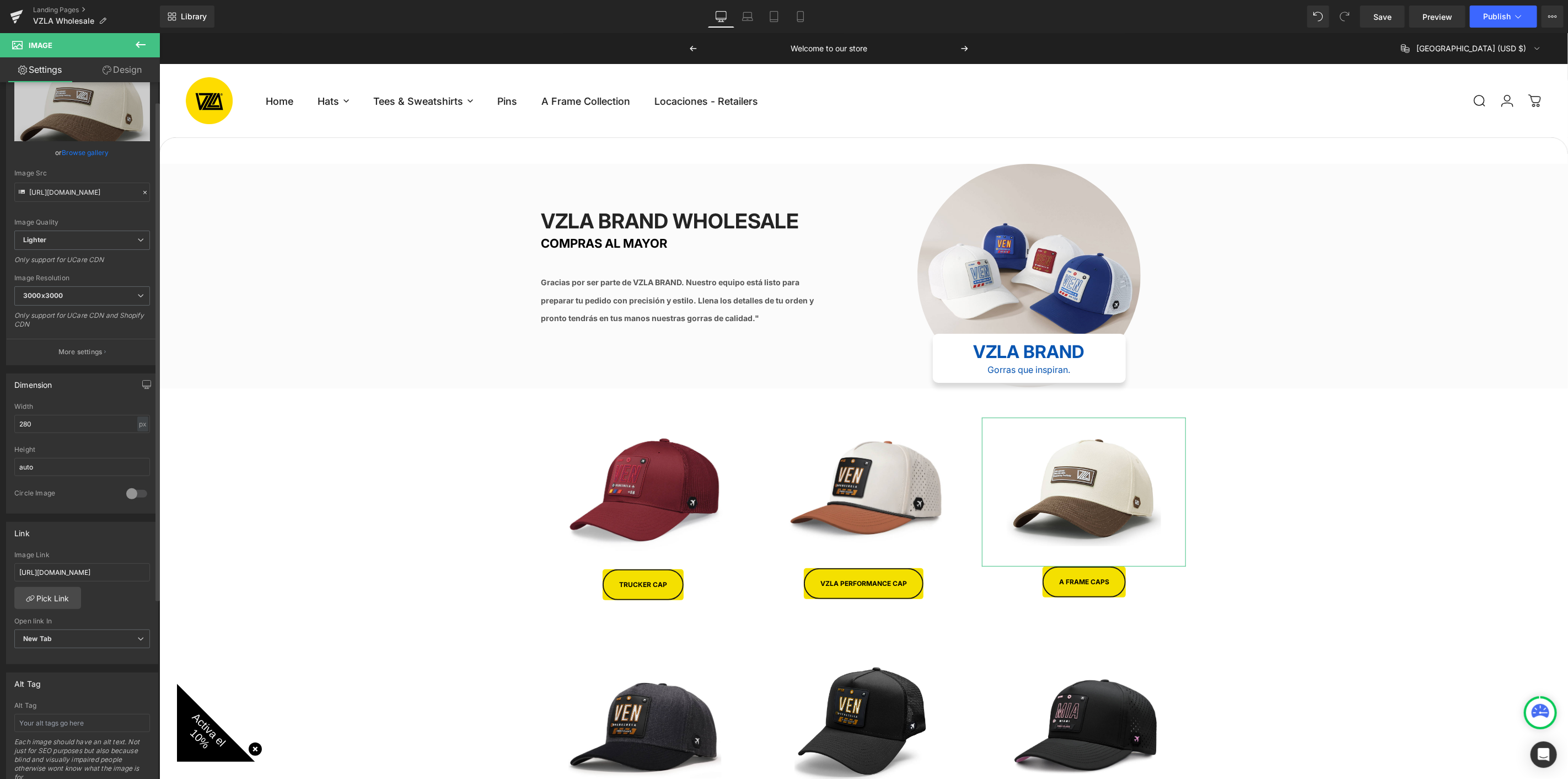
scroll to position [62, 0]
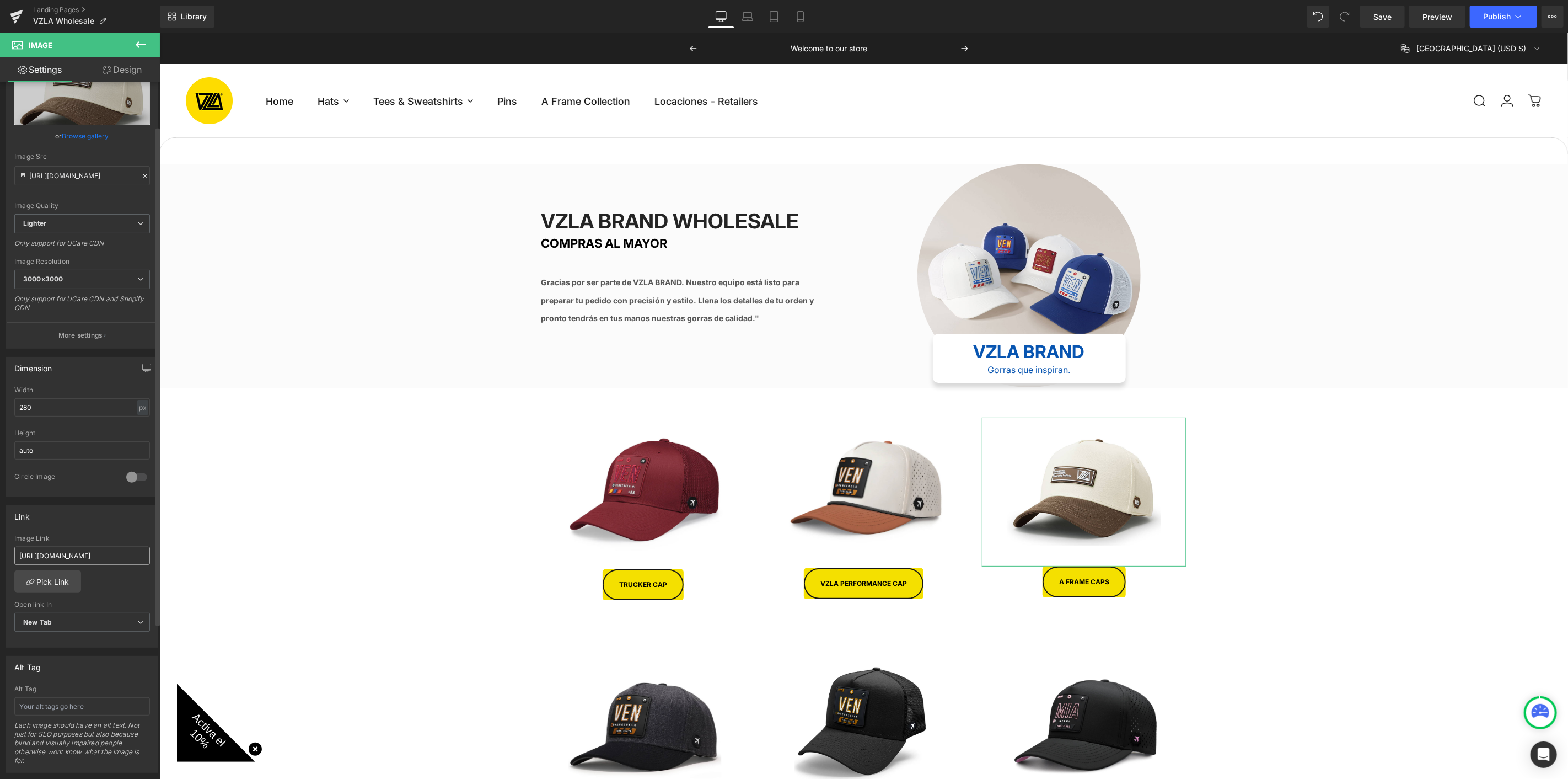
click at [80, 549] on input "[URL][DOMAIN_NAME]" at bounding box center [82, 556] width 136 height 18
type input "[URL][DOMAIN_NAME]"
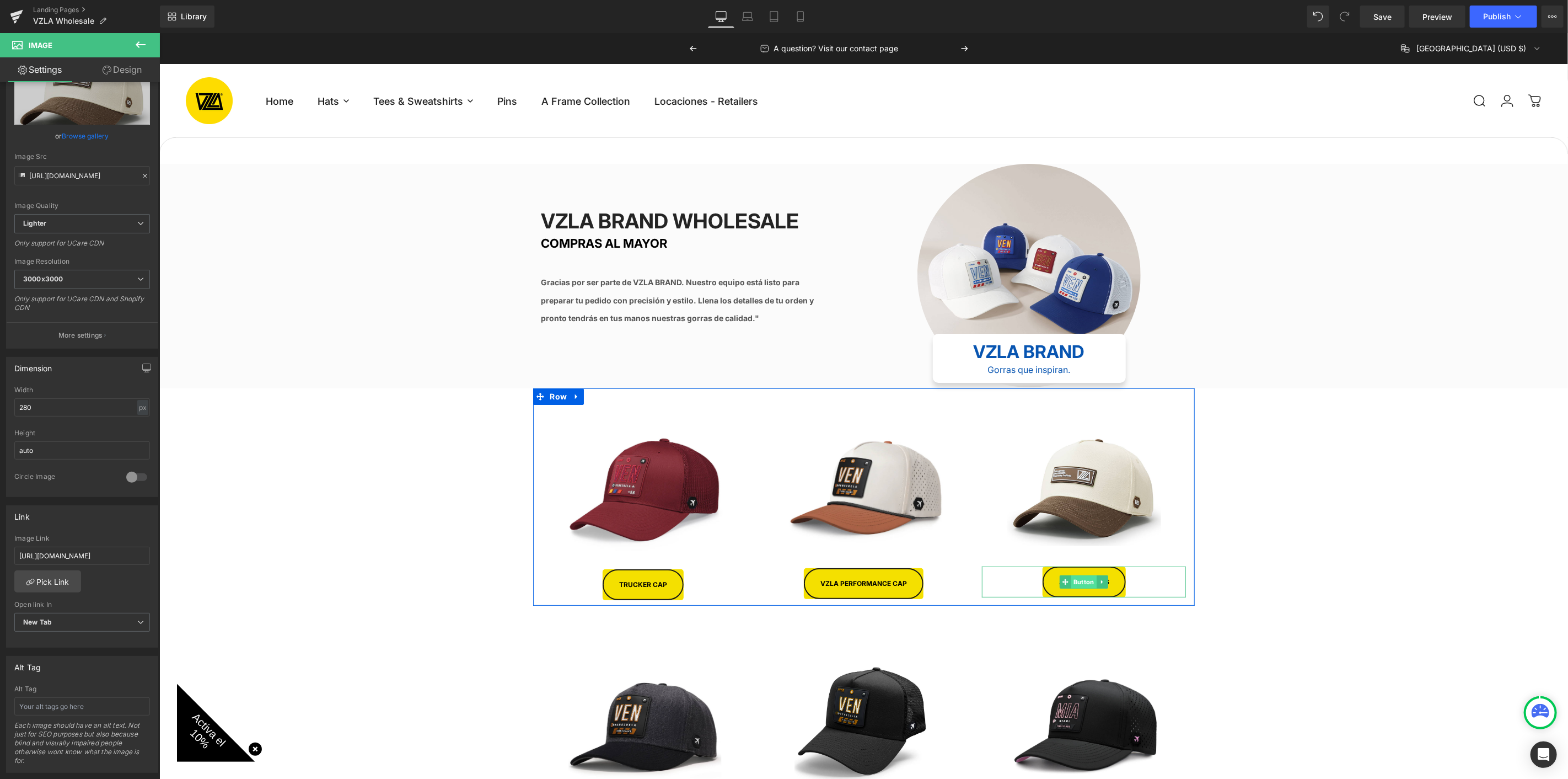
click at [1076, 575] on span "Button" at bounding box center [1083, 582] width 26 height 13
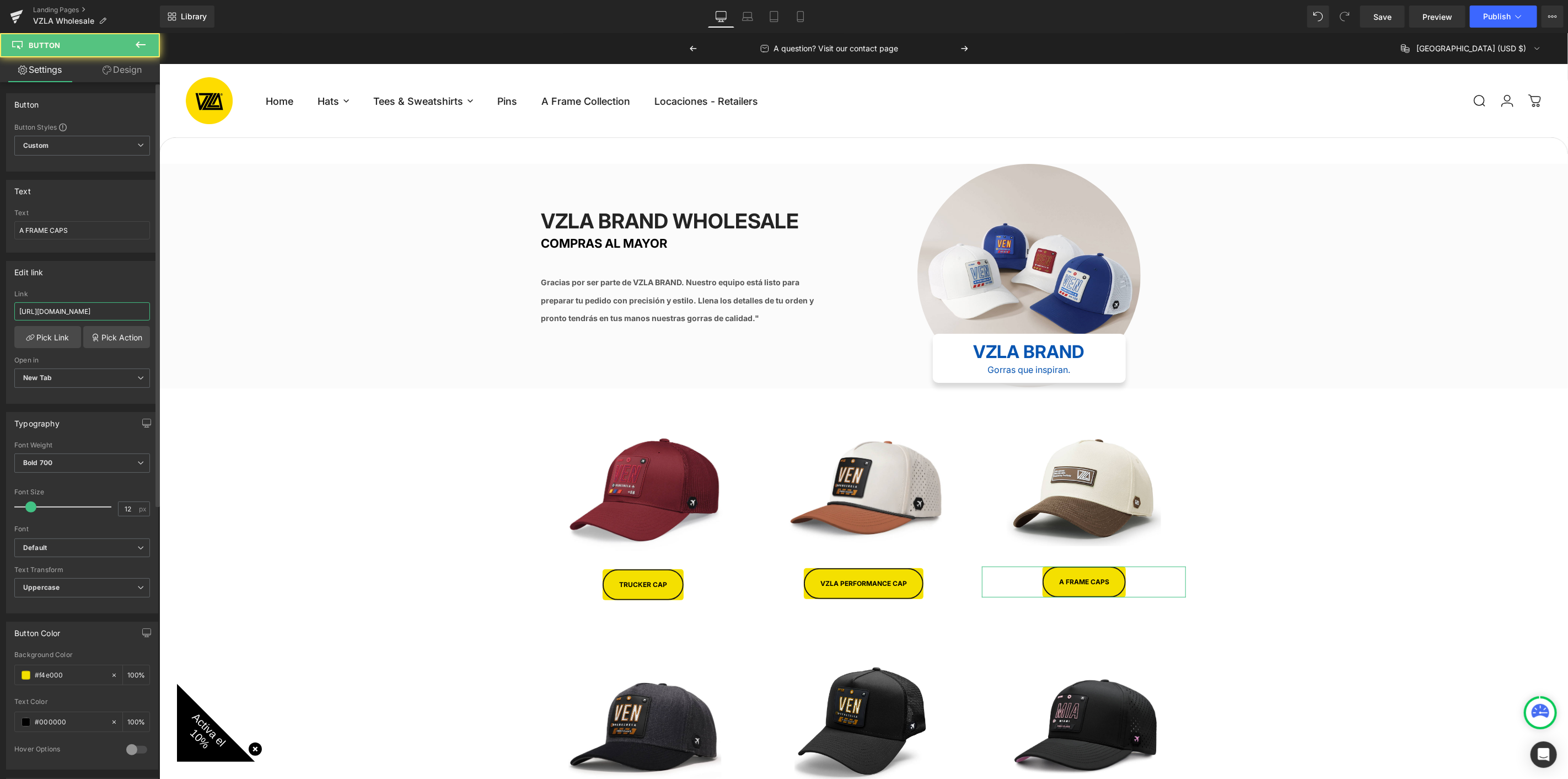
click at [39, 308] on input "[URL][DOMAIN_NAME]" at bounding box center [82, 311] width 136 height 18
paste input "[URL][DOMAIN_NAME]"
type input "[URL][DOMAIN_NAME]"
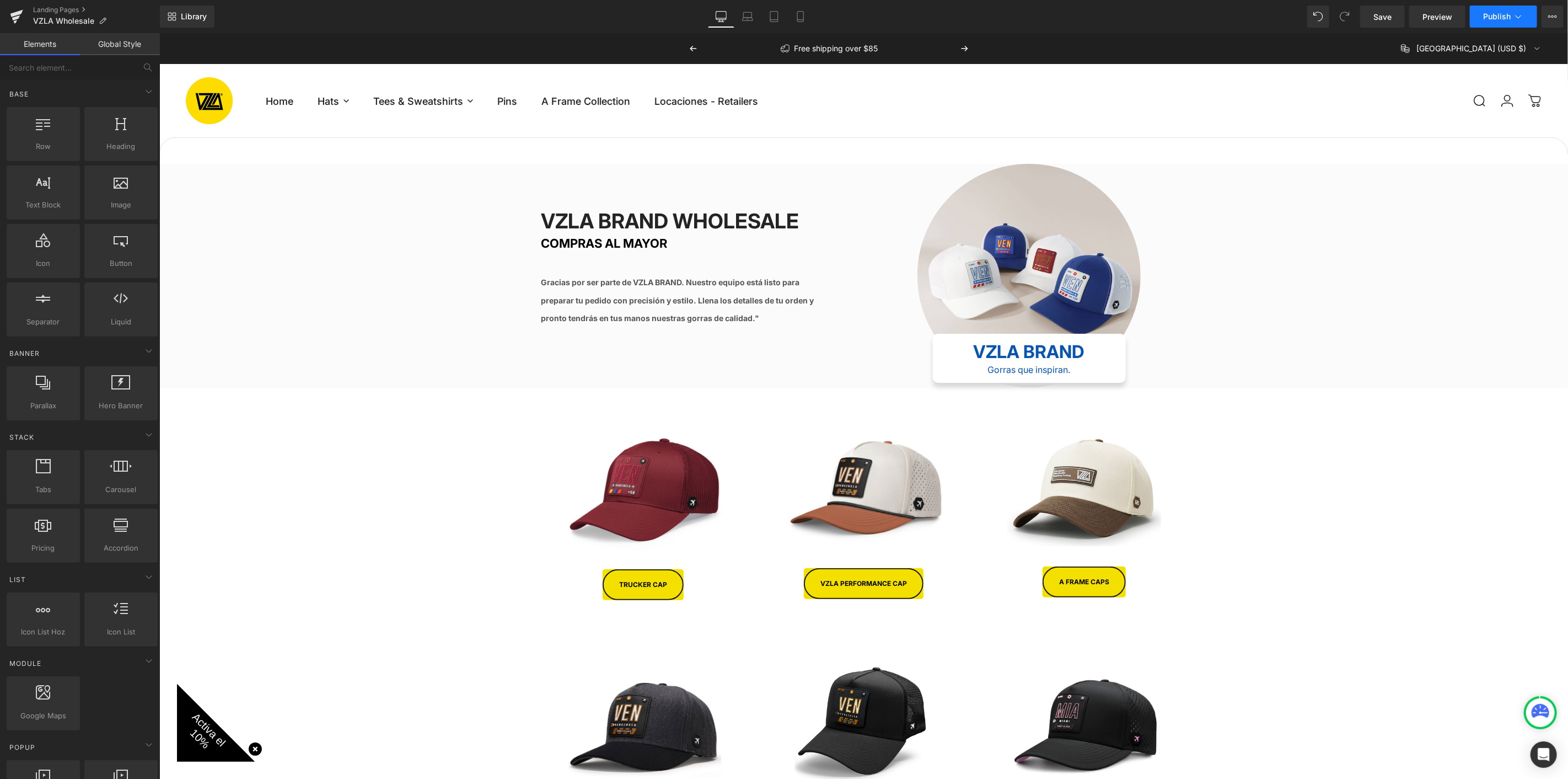
click at [1494, 16] on span "Publish" at bounding box center [1497, 16] width 27 height 9
click at [1375, 18] on span "Save" at bounding box center [1382, 16] width 18 height 12
click at [1500, 18] on span "Publish" at bounding box center [1497, 16] width 27 height 9
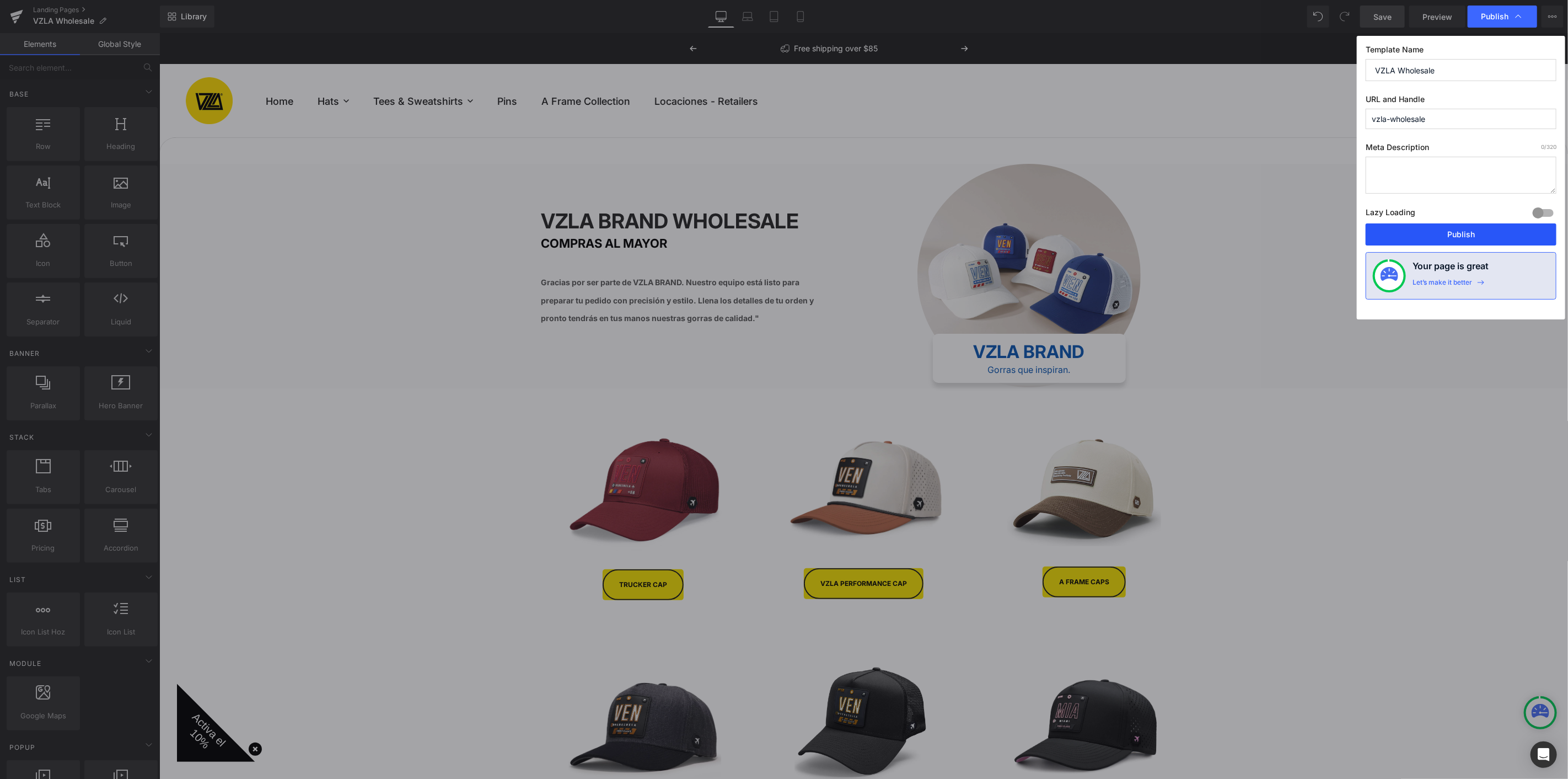
click at [1464, 232] on button "Publish" at bounding box center [1461, 234] width 191 height 22
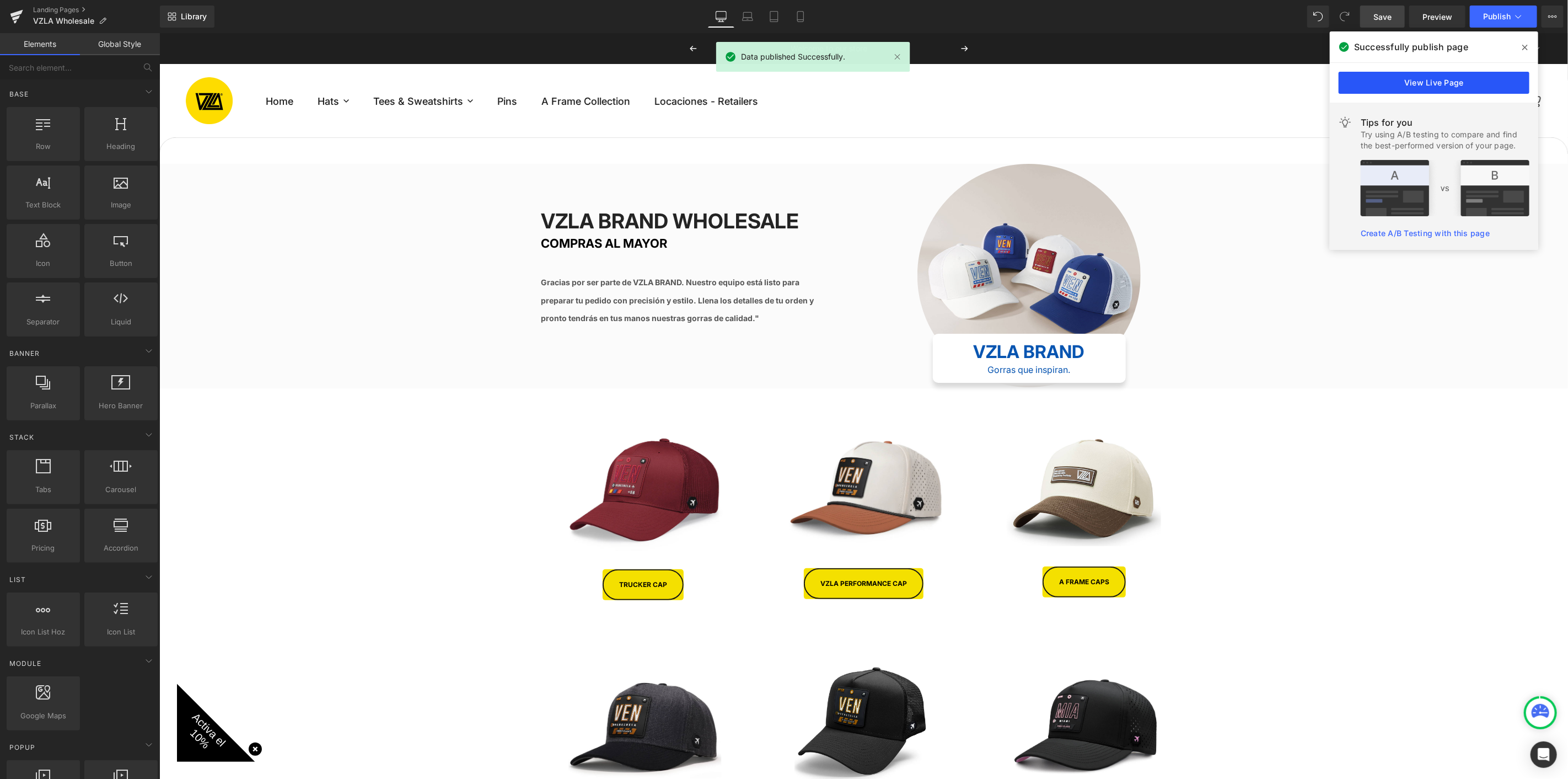
click at [1469, 79] on link "View Live Page" at bounding box center [1433, 83] width 191 height 22
